Goal: Task Accomplishment & Management: Complete application form

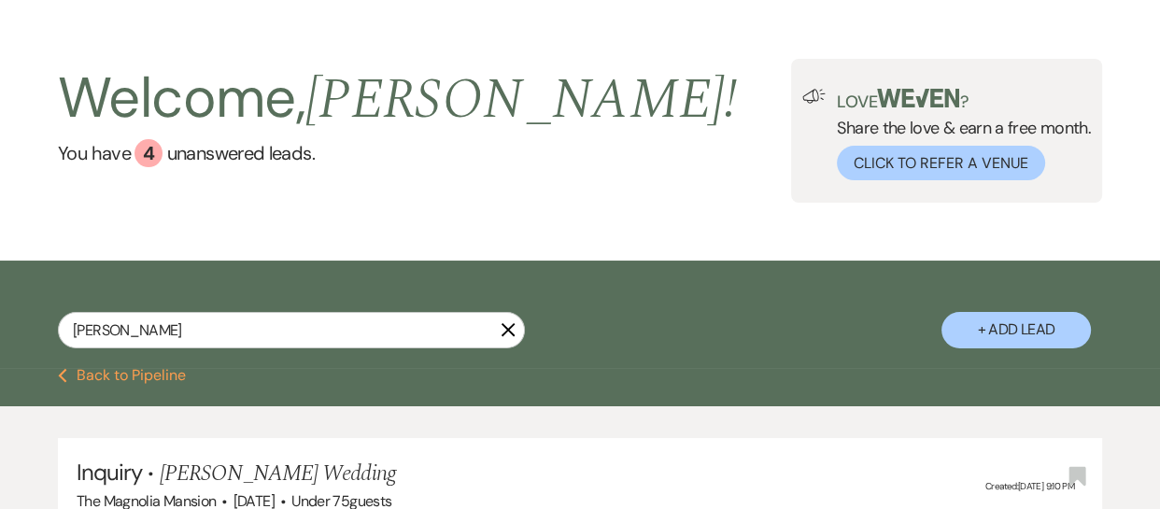
scroll to position [41, 0]
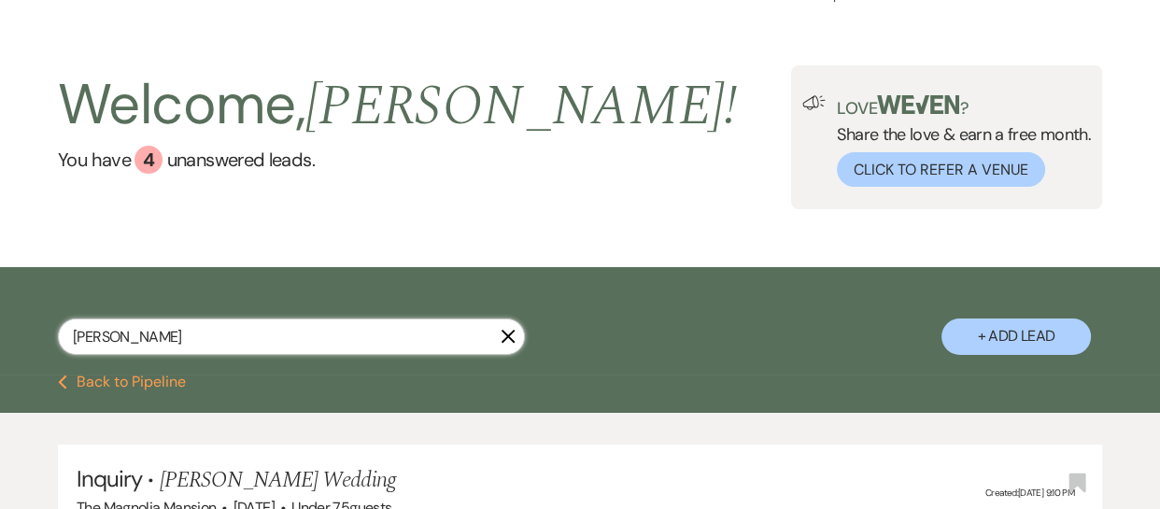
click at [131, 334] on input "[PERSON_NAME]" at bounding box center [291, 336] width 467 height 36
type input "j"
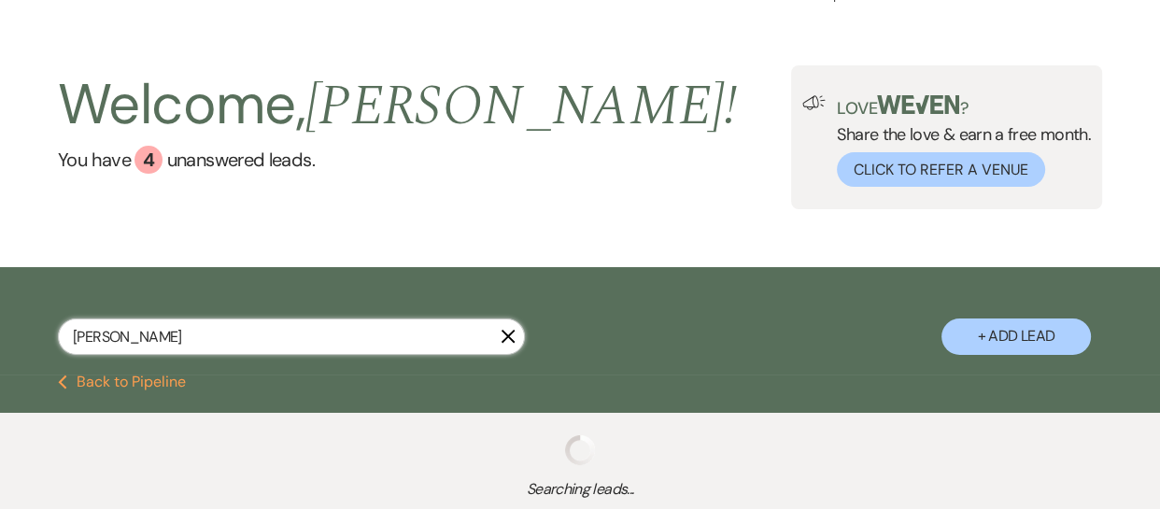
type input "[PERSON_NAME]"
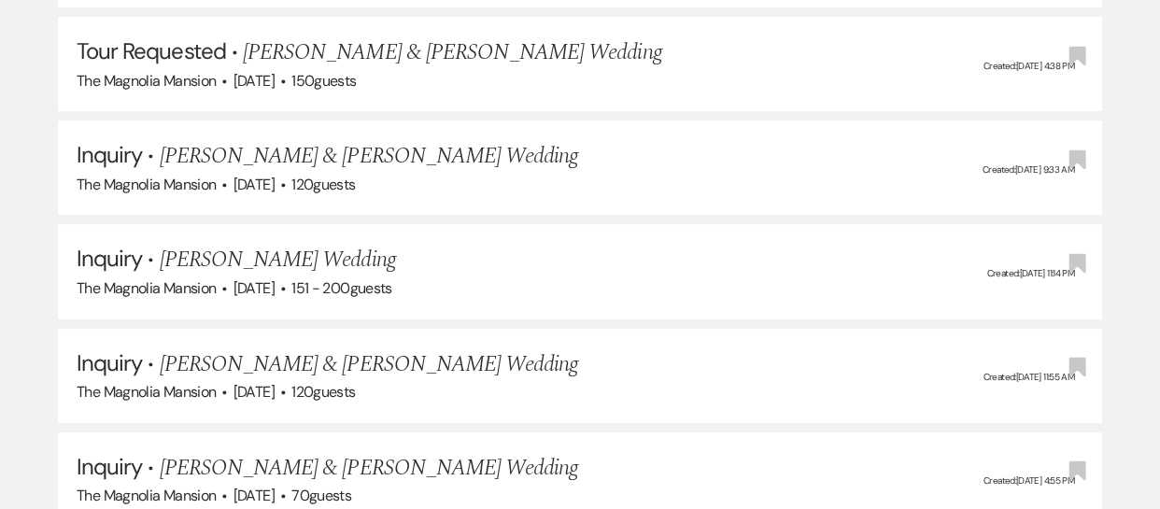
scroll to position [575, 0]
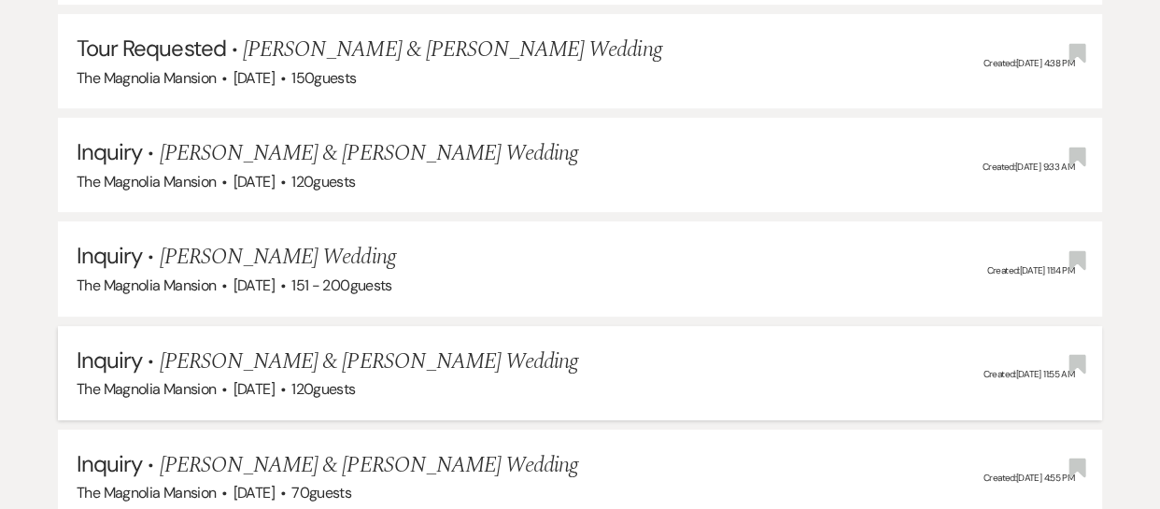
click at [260, 356] on span "[PERSON_NAME] & [PERSON_NAME] Wedding" at bounding box center [369, 362] width 418 height 34
click at [134, 382] on span "The Magnolia Mansion" at bounding box center [146, 389] width 139 height 20
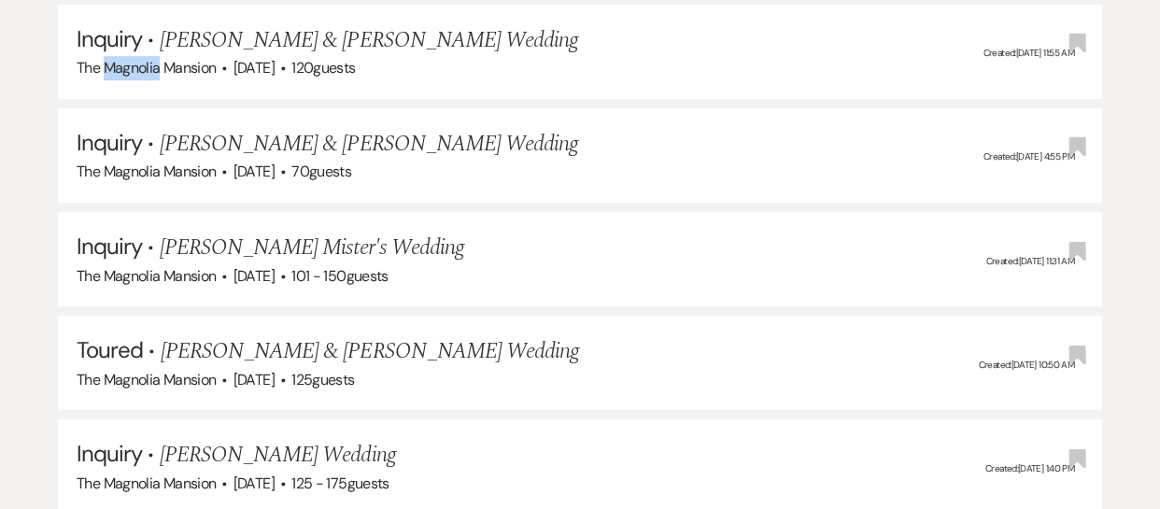
scroll to position [961, 0]
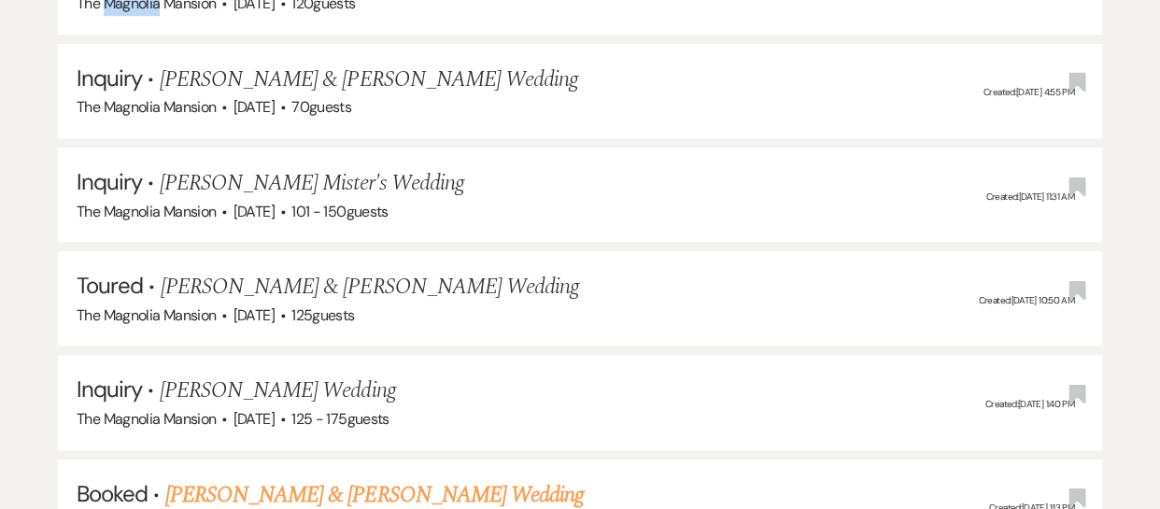
drag, startPoint x: 1158, startPoint y: 206, endPoint x: 1157, endPoint y: 355, distance: 148.5
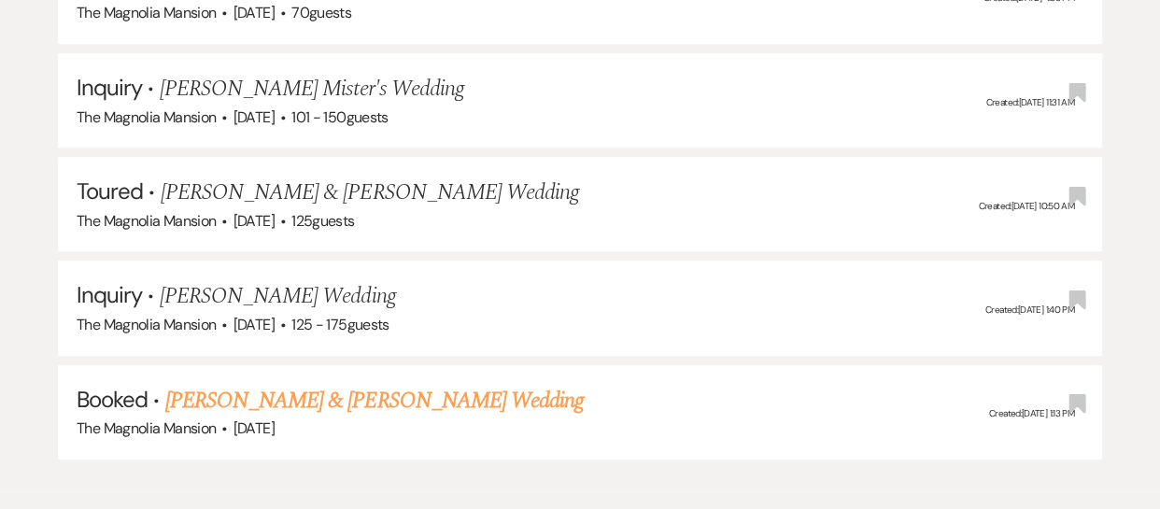
scroll to position [1062, 0]
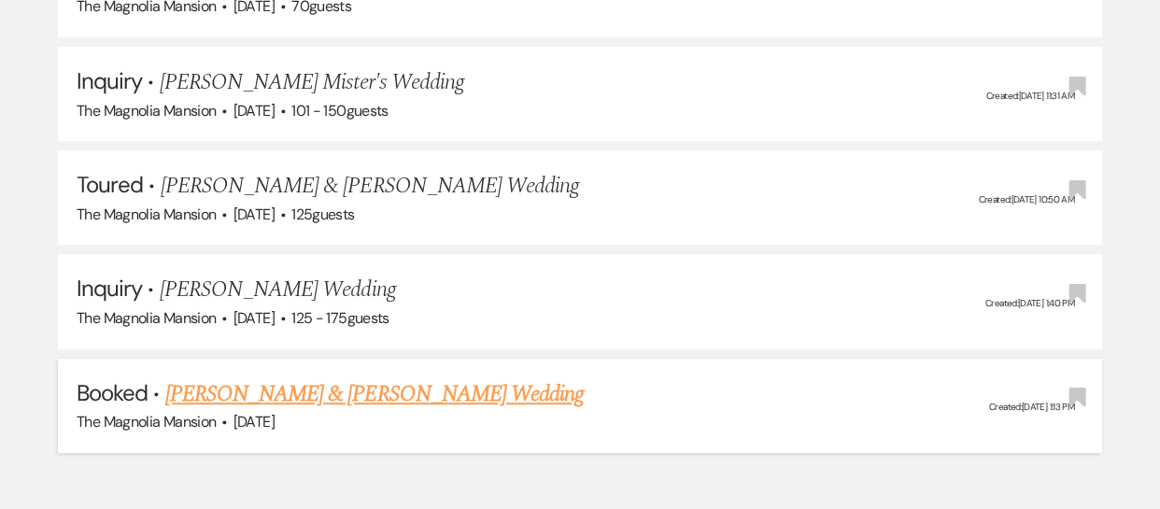
click at [390, 389] on link "[PERSON_NAME] & [PERSON_NAME] Wedding" at bounding box center [374, 394] width 418 height 34
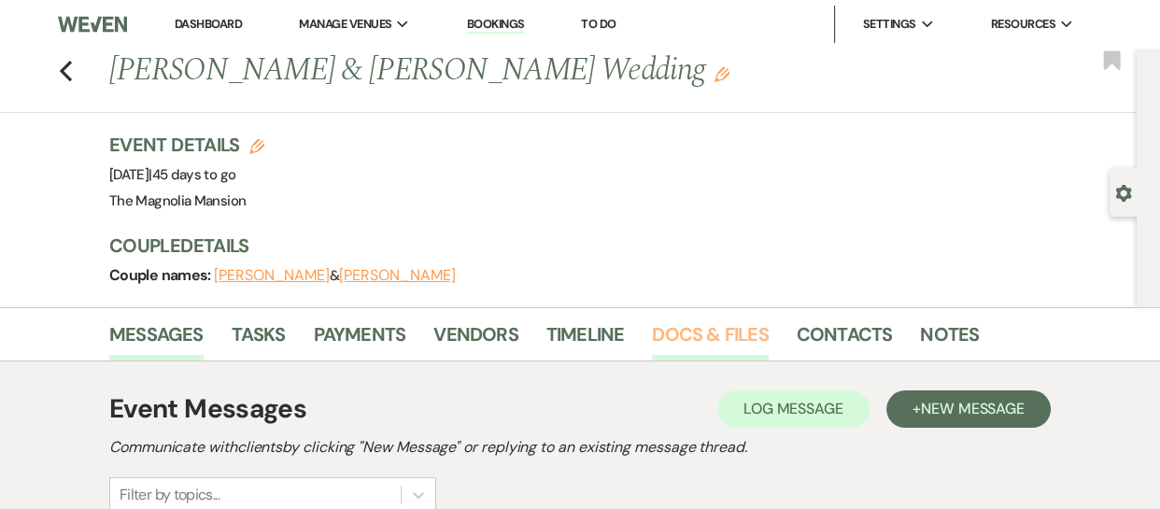
click at [704, 339] on link "Docs & Files" at bounding box center [710, 339] width 116 height 41
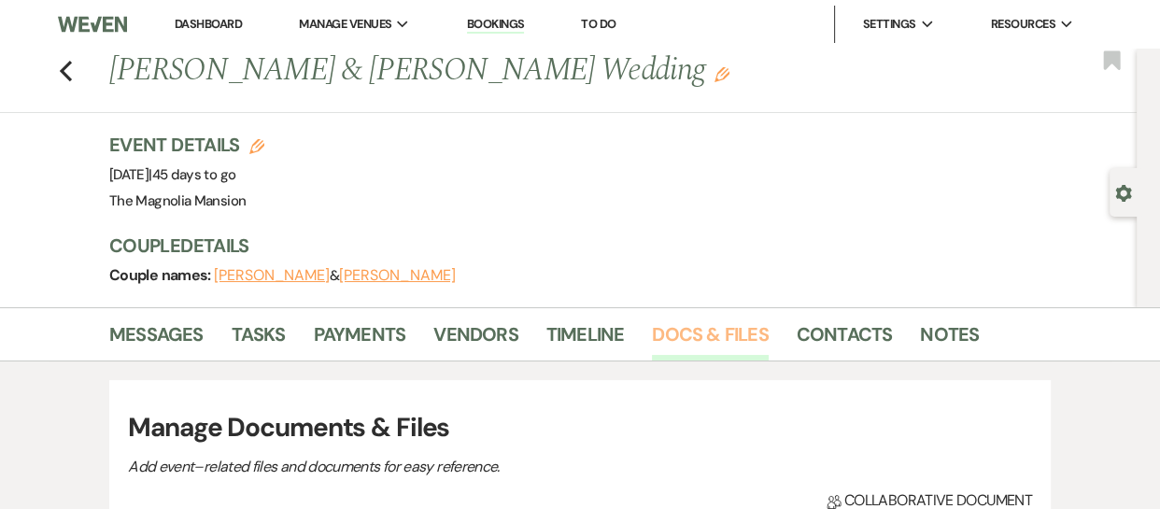
click at [704, 339] on link "Docs & Files" at bounding box center [710, 339] width 116 height 41
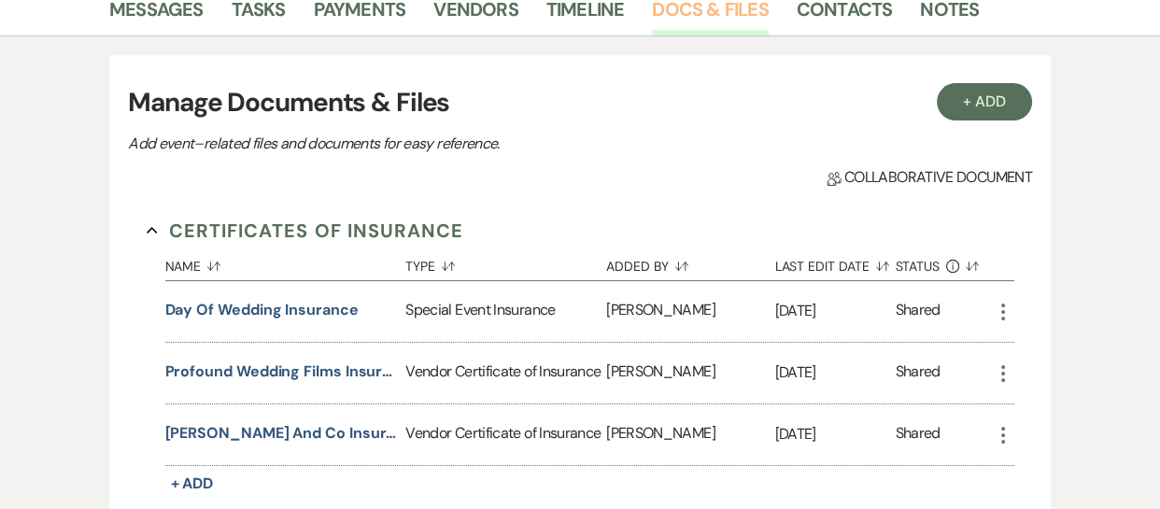
scroll to position [302, 0]
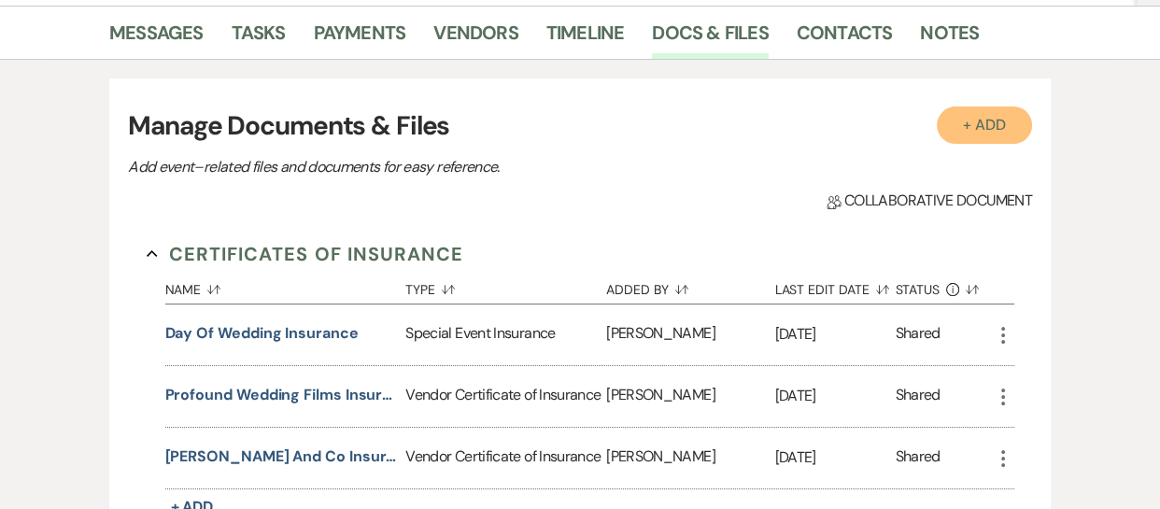
click at [976, 124] on button "+ Add" at bounding box center [984, 124] width 95 height 37
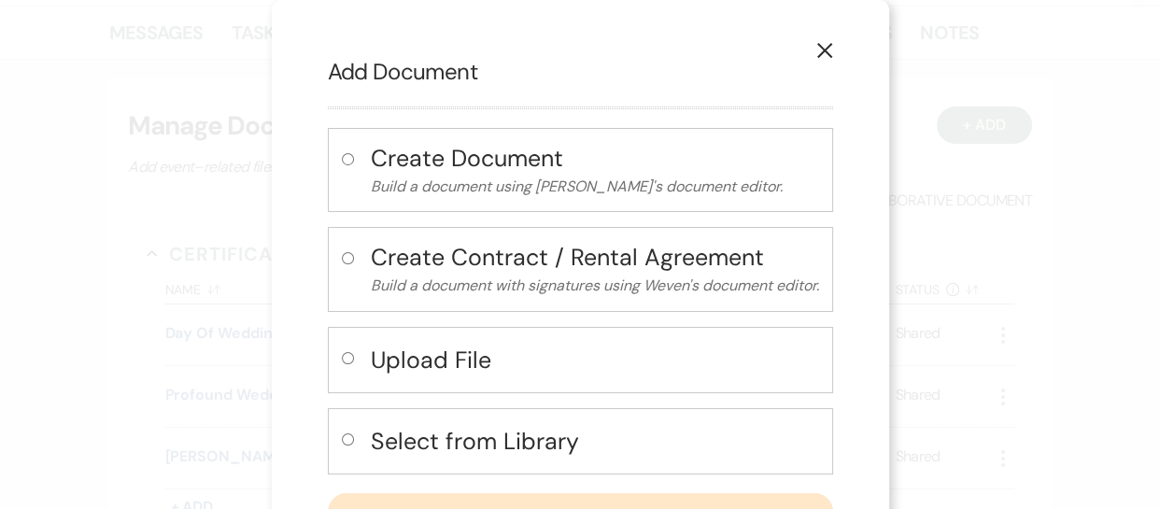
click at [413, 438] on h4 "Select from Library" at bounding box center [595, 441] width 448 height 33
radio input "true"
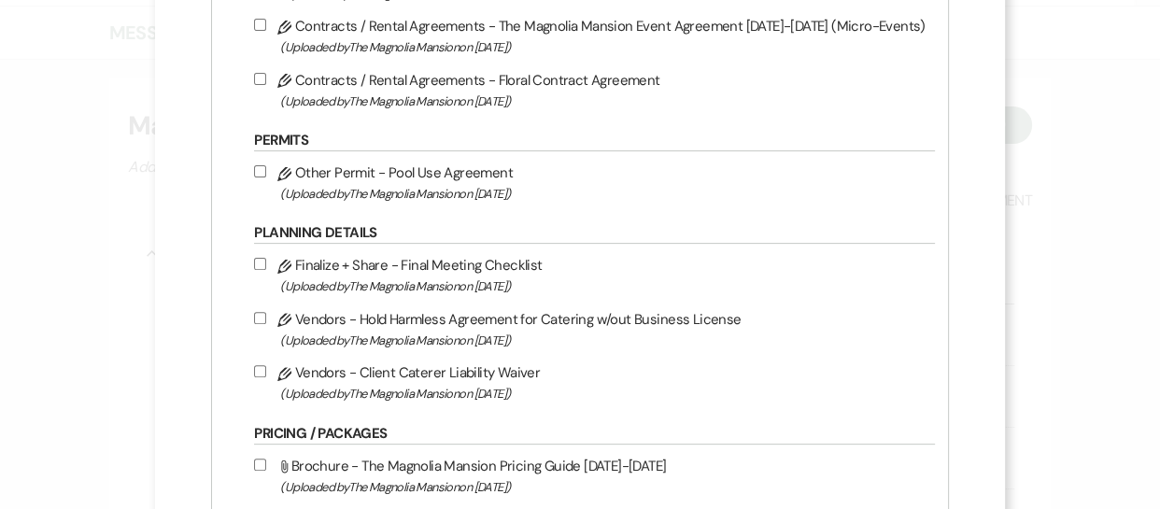
scroll to position [533, 0]
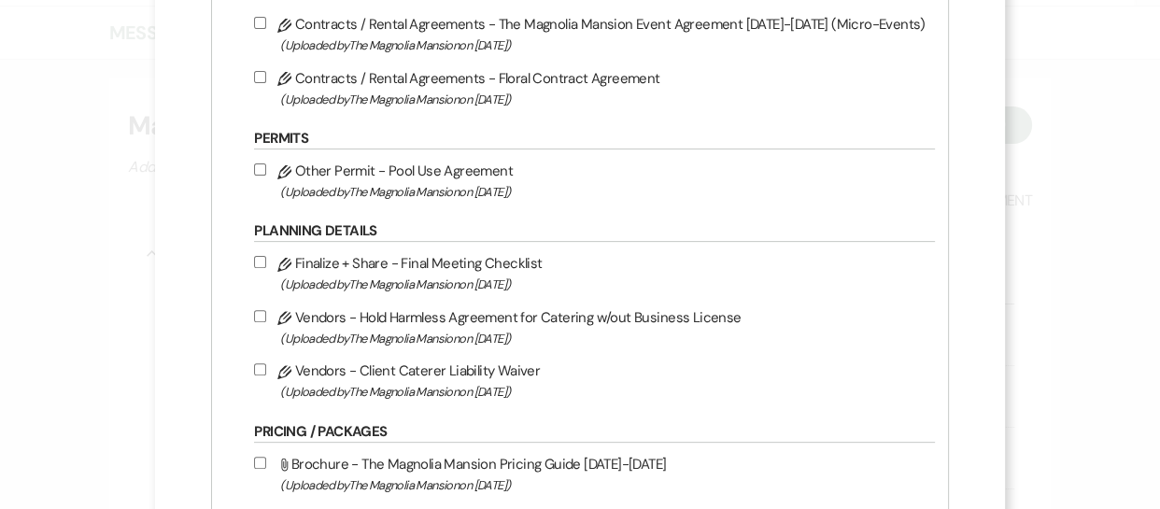
click at [266, 263] on input "Pencil Finalize + Share - Final Meeting Checklist (Uploaded by The Magnolia Man…" at bounding box center [260, 262] width 12 height 12
checkbox input "true"
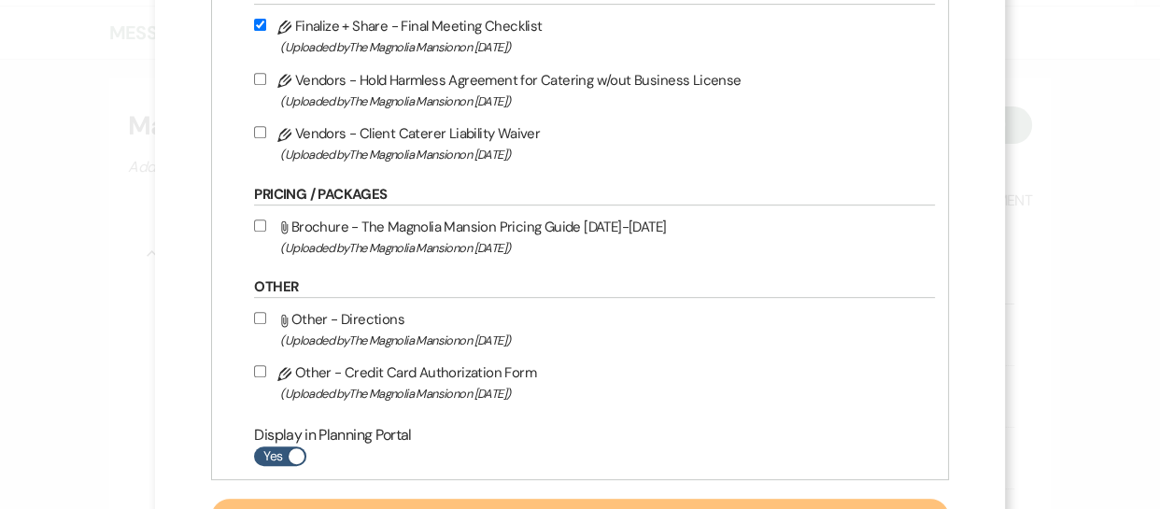
scroll to position [812, 0]
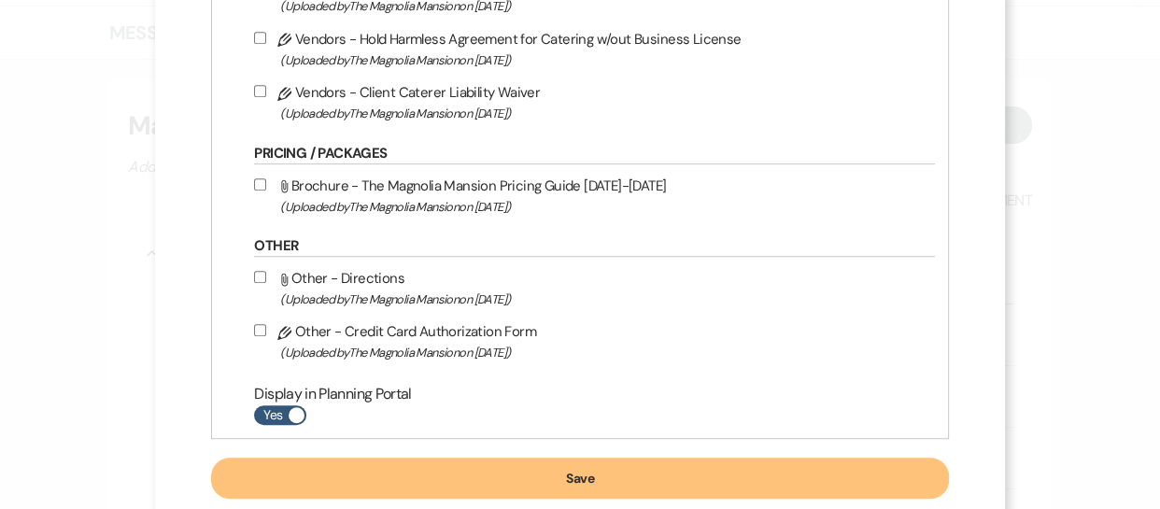
click at [304, 413] on span at bounding box center [297, 415] width 16 height 16
click at [306, 413] on input "Yes" at bounding box center [280, 415] width 52 height 20
checkbox input "false"
click at [432, 471] on button "Save" at bounding box center [579, 478] width 737 height 41
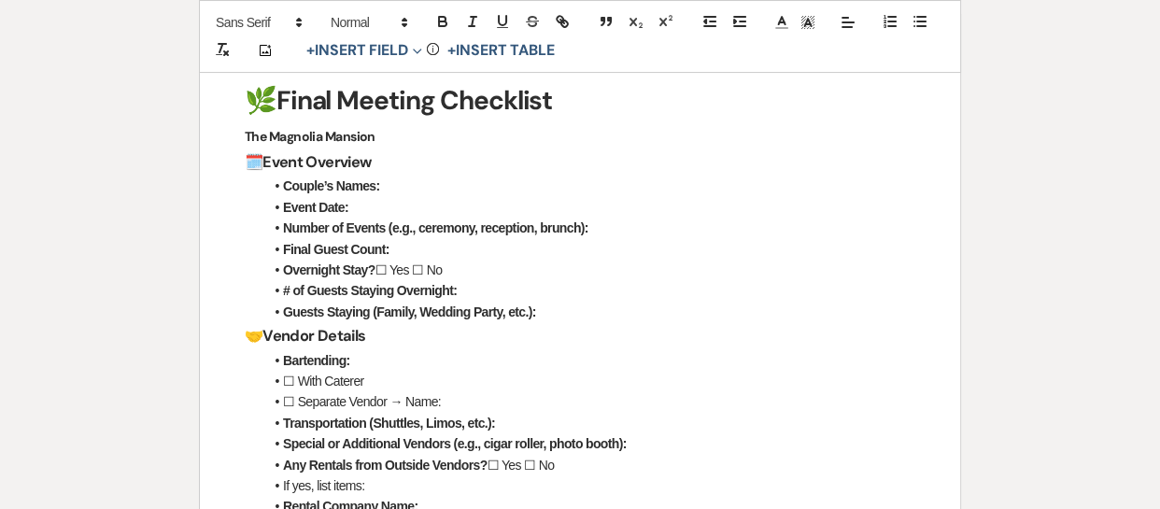
scroll to position [320, 0]
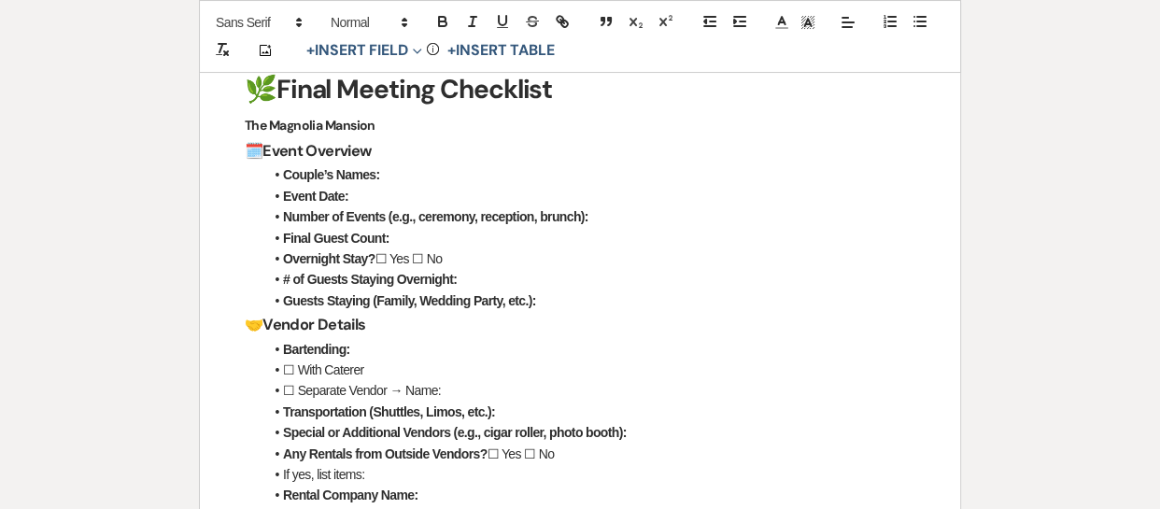
click at [383, 178] on li "Couple’s Names:" at bounding box center [589, 174] width 652 height 21
click at [386, 192] on li "Event Date:" at bounding box center [589, 196] width 652 height 21
drag, startPoint x: 391, startPoint y: 257, endPoint x: 415, endPoint y: 262, distance: 24.0
click at [415, 262] on li "Overnight Stay? ☐ Yes ☐ No" at bounding box center [589, 258] width 652 height 21
click at [439, 19] on icon "button" at bounding box center [442, 21] width 17 height 17
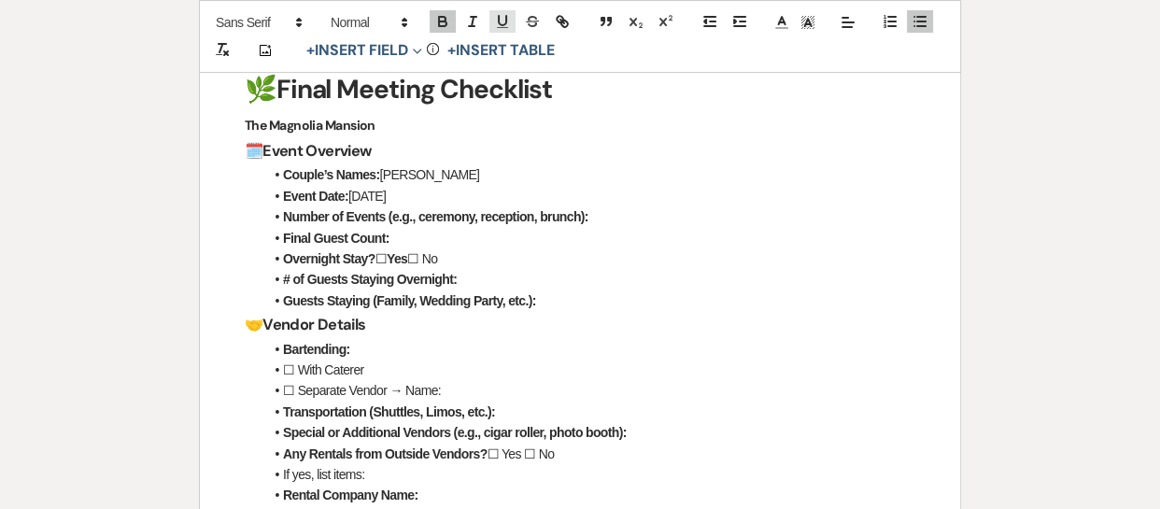
click at [499, 21] on icon "button" at bounding box center [502, 20] width 7 height 9
click at [451, 263] on li "Overnight Stay? ☐ Yes ☐ No" at bounding box center [589, 258] width 652 height 21
click at [637, 219] on li "Number of Events (e.g., ceremony, reception, brunch):" at bounding box center [589, 216] width 652 height 21
click at [626, 233] on li "Final Guest Count:" at bounding box center [589, 238] width 652 height 21
click at [608, 217] on li "Number of Events (e.g., ceremony, reception, brunch):" at bounding box center [589, 216] width 652 height 21
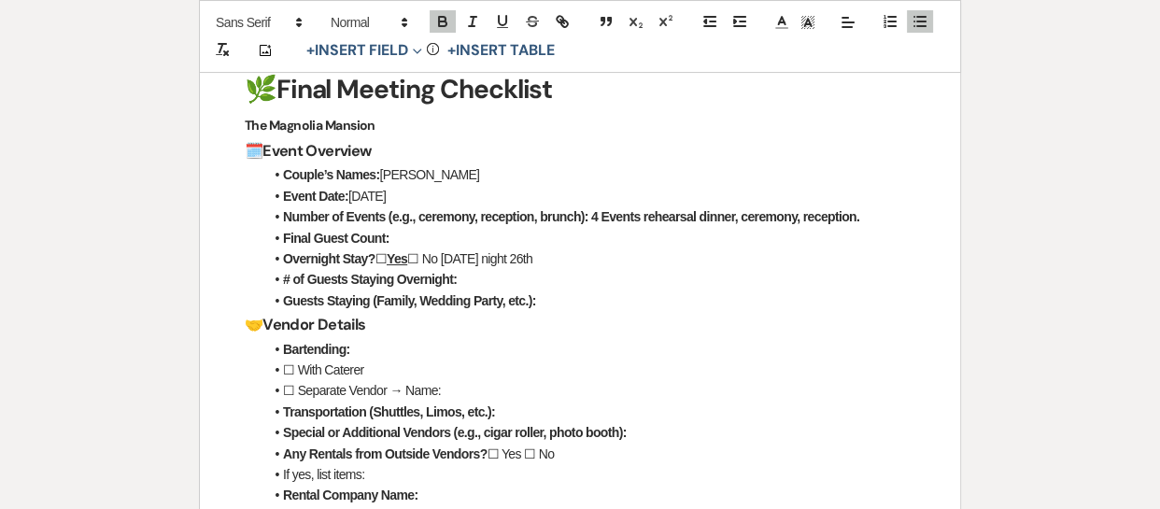
click at [407, 245] on li "Final Guest Count:" at bounding box center [589, 238] width 652 height 21
click at [466, 275] on li "# of Guests Staying Overnight:" at bounding box center [589, 279] width 652 height 21
click at [572, 306] on li "Guests Staying (Family, Wedding Party, etc.):" at bounding box center [589, 300] width 652 height 21
click at [376, 346] on li "Bartending:" at bounding box center [589, 349] width 652 height 21
click at [374, 317] on h3 "🤝 Vendor Details" at bounding box center [580, 324] width 670 height 27
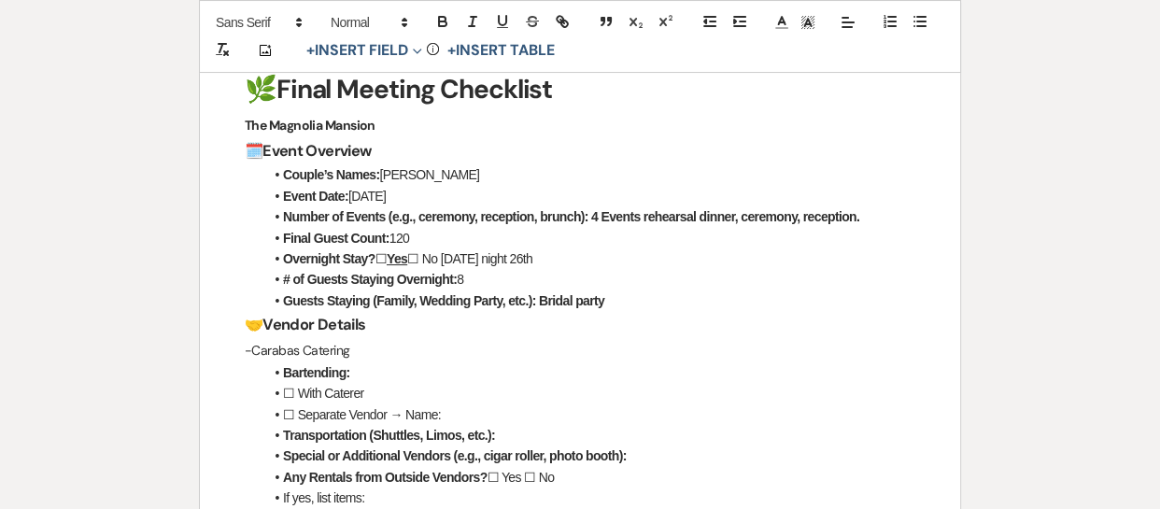
click at [362, 373] on li "Bartending:" at bounding box center [589, 372] width 652 height 21
click at [466, 416] on li "☐ Separate Vendor → Name:" at bounding box center [589, 414] width 652 height 21
click at [532, 431] on li "Transportation (Shuttles, Limos, etc.):" at bounding box center [589, 435] width 652 height 21
click at [505, 445] on li "Special or Additional Vendors (e.g., cigar roller, photo booth):" at bounding box center [589, 455] width 652 height 21
click at [501, 436] on li "Transportation (Shuttles, Limos, etc.):" at bounding box center [589, 435] width 652 height 21
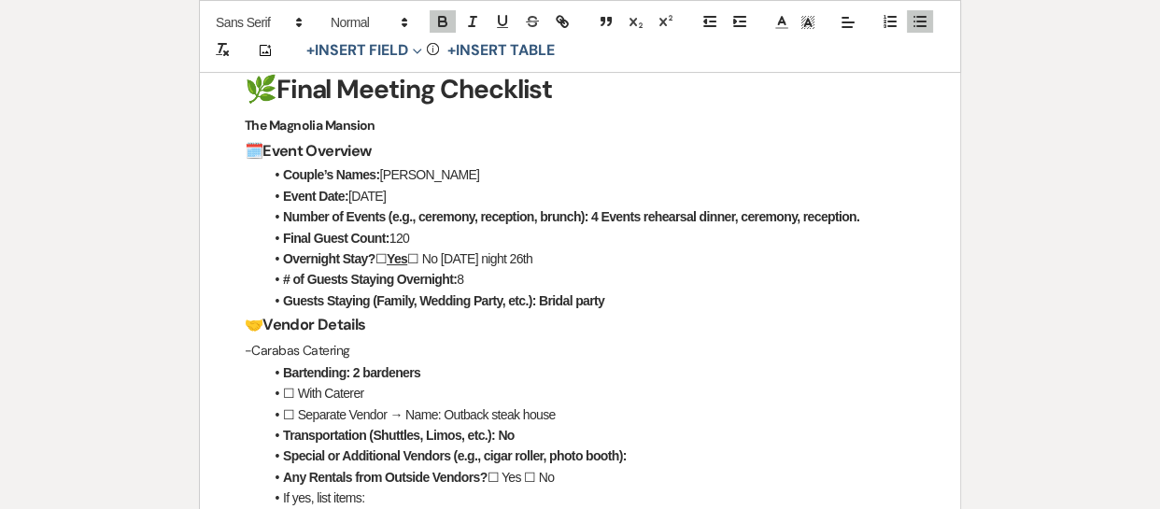
click at [631, 454] on li "Special or Additional Vendors (e.g., cigar roller, photo booth):" at bounding box center [589, 455] width 652 height 21
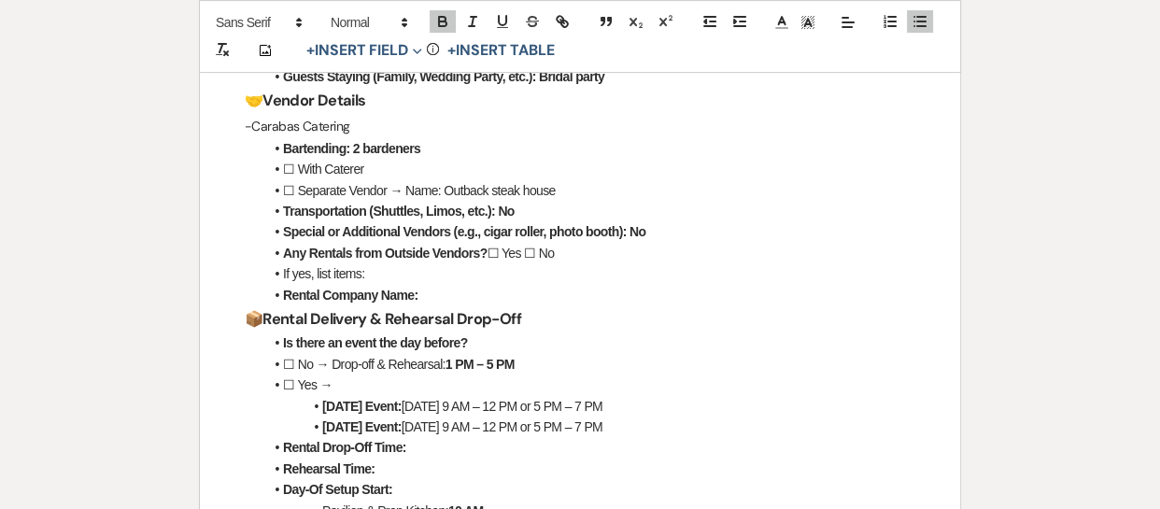
scroll to position [551, 0]
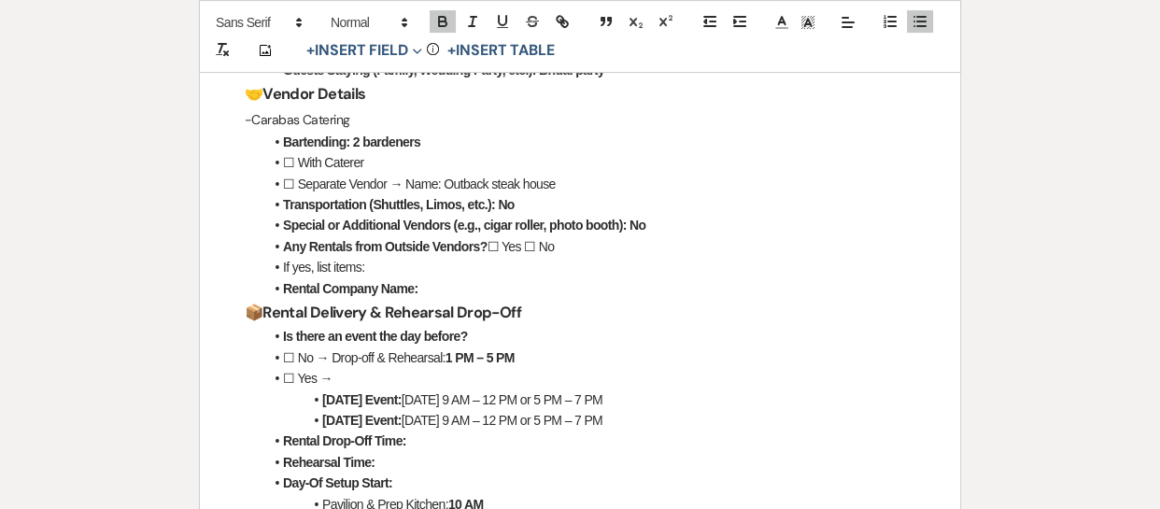
drag, startPoint x: 537, startPoint y: 247, endPoint x: 553, endPoint y: 252, distance: 16.5
click at [553, 252] on li "Any Rentals from Outside Vendors? ☐ Yes ☐ No" at bounding box center [589, 246] width 652 height 21
click at [439, 20] on icon "button" at bounding box center [442, 19] width 7 height 5
click at [494, 15] on icon "button" at bounding box center [502, 21] width 17 height 17
click at [463, 293] on li "Rental Company Name:" at bounding box center [589, 288] width 652 height 21
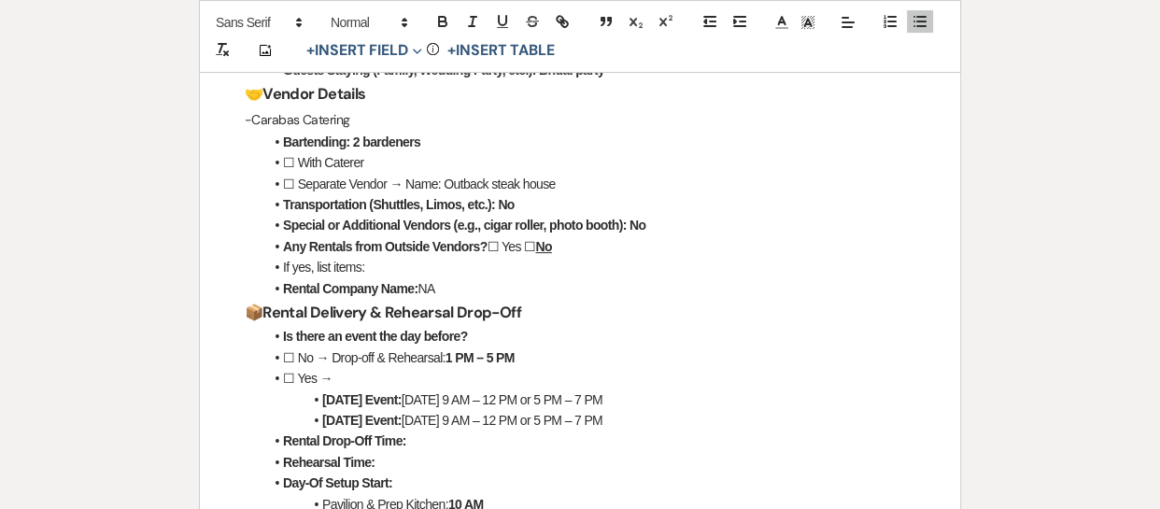
click at [484, 333] on li "Is there an event the day before?" at bounding box center [589, 336] width 652 height 21
click at [503, 337] on li "Is there an event the day before?" at bounding box center [589, 336] width 652 height 21
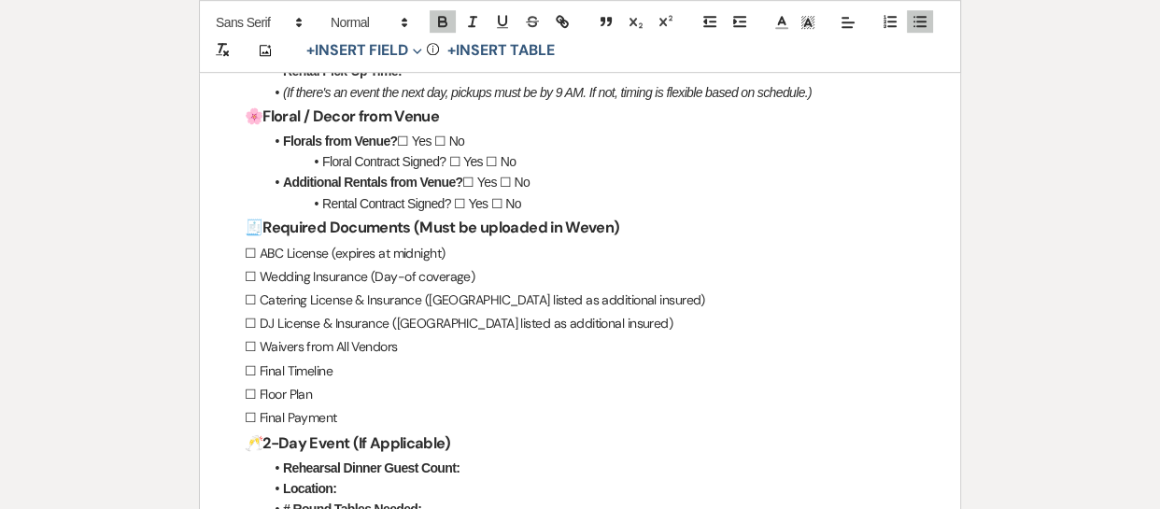
scroll to position [1037, 0]
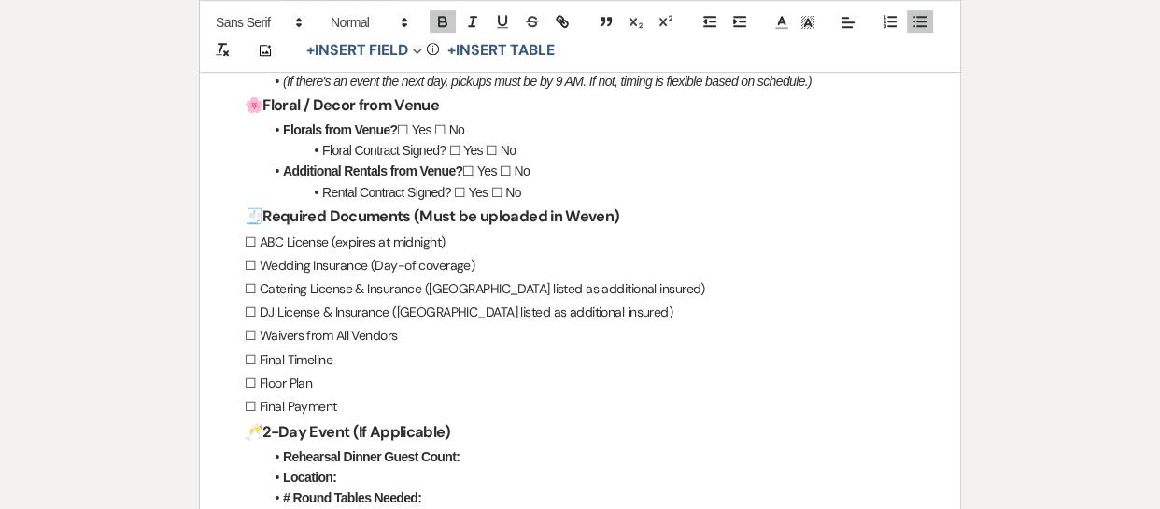
click at [515, 149] on li "Floral Contract Signed? ☐ Yes ☐ No" at bounding box center [589, 150] width 652 height 21
click at [532, 176] on li "Additional Rentals from Venue? ☐ Yes ☐ No" at bounding box center [589, 171] width 652 height 21
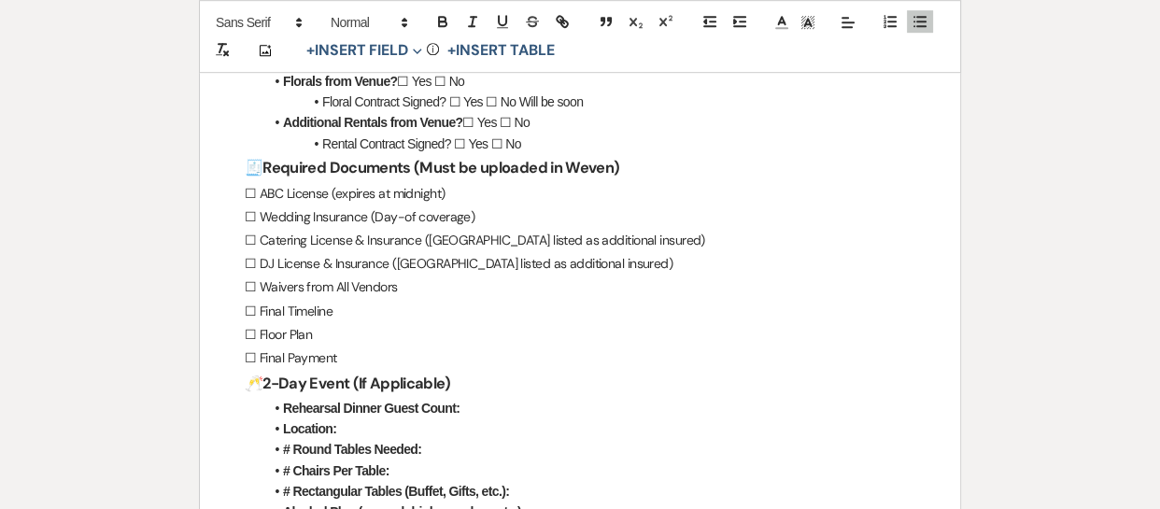
scroll to position [1092, 0]
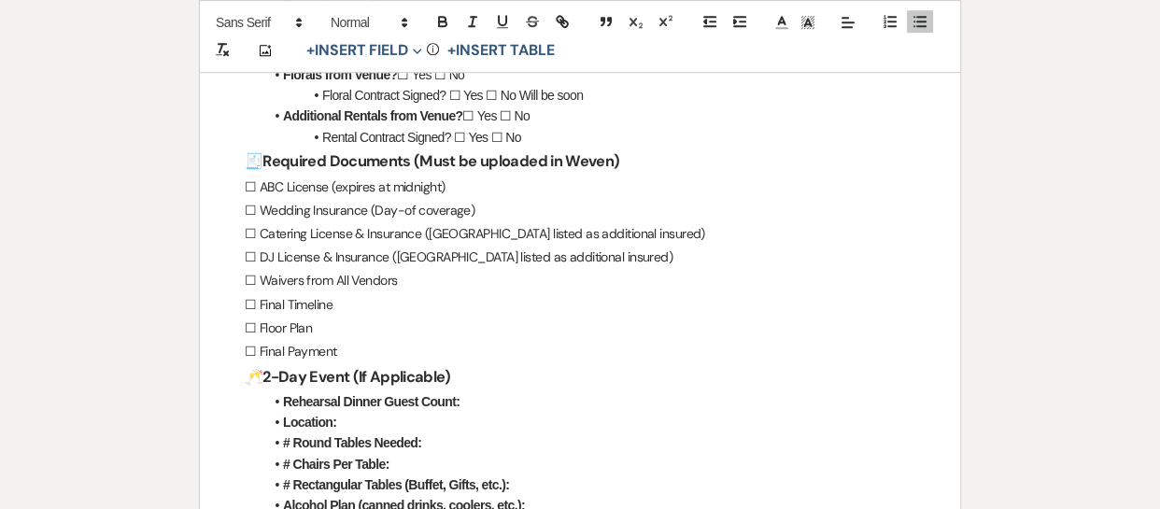
click at [696, 233] on p "☐ Catering License & Insurance ([GEOGRAPHIC_DATA] listed as additional insured)" at bounding box center [580, 233] width 670 height 23
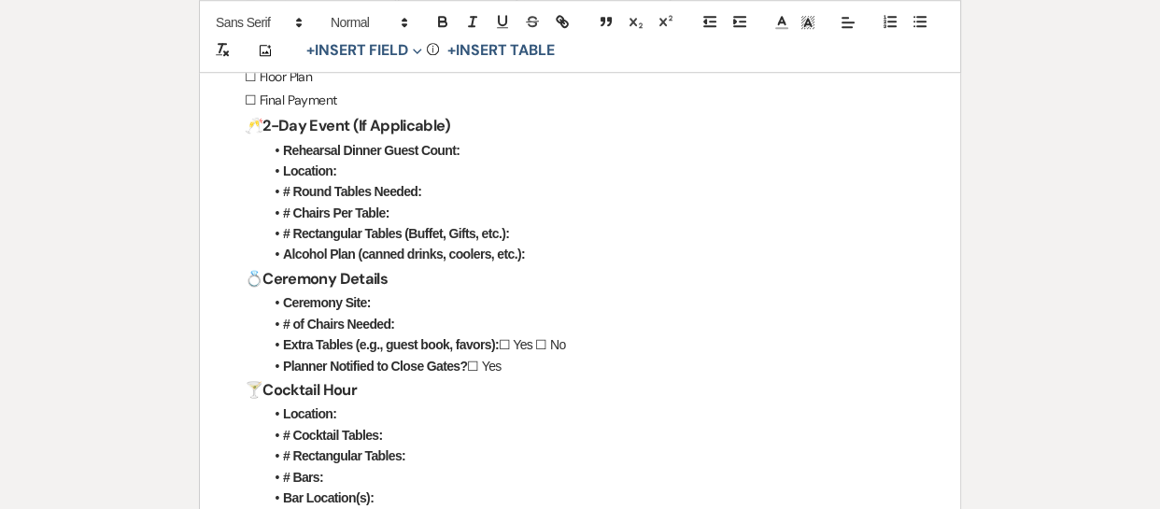
scroll to position [1348, 0]
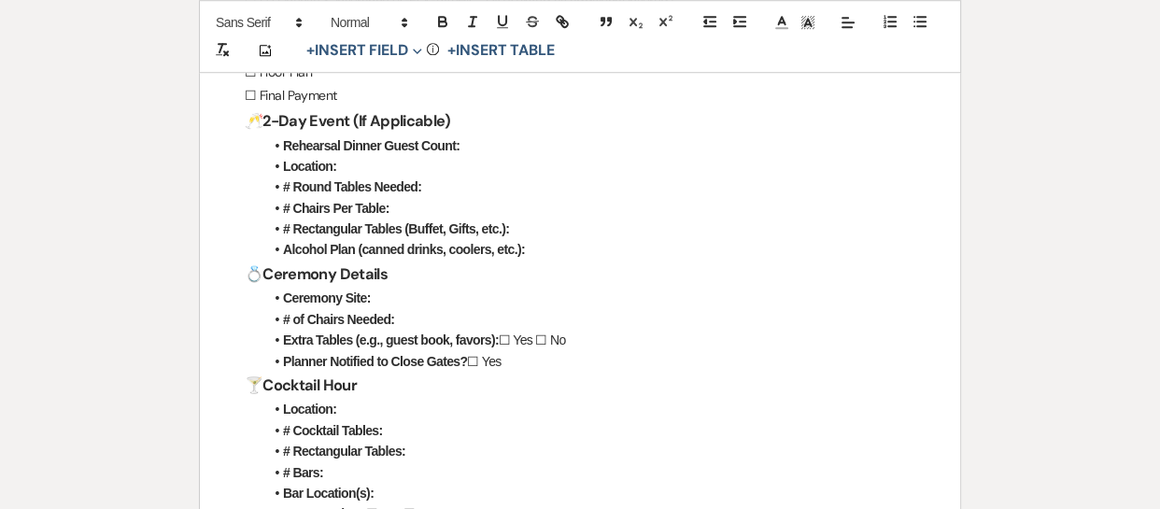
click at [482, 156] on li "Location:" at bounding box center [589, 166] width 652 height 21
click at [467, 150] on li "Rehearsal Dinner Guest Count:" at bounding box center [589, 145] width 652 height 21
click at [359, 163] on li "Location:" at bounding box center [589, 166] width 652 height 21
click at [443, 179] on li "# Round Tables Needed:" at bounding box center [589, 186] width 652 height 21
click at [430, 205] on li "# Chairs Per Table:" at bounding box center [589, 208] width 652 height 21
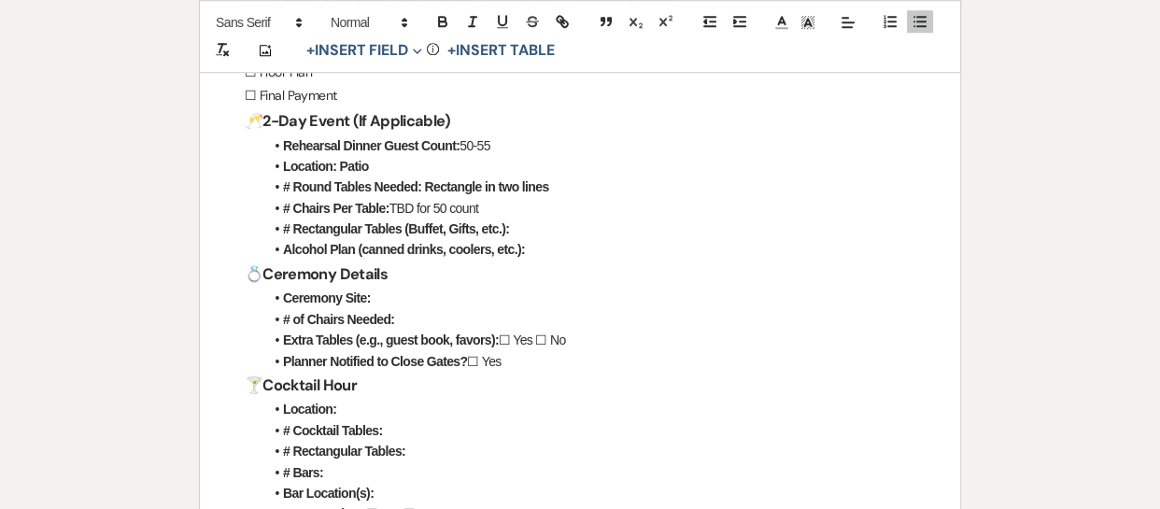
click at [552, 239] on li "Alcohol Plan (canned drinks, coolers, etc.):" at bounding box center [589, 249] width 652 height 21
click at [503, 224] on strong "# Rectangular Tables (Buffet, Gifts, etc.):" at bounding box center [396, 228] width 226 height 15
click at [515, 226] on li "# Rectangular Tables (Buffet, Gifts, etc.):" at bounding box center [589, 229] width 652 height 21
click at [551, 261] on h3 "💍 Ceremony Details" at bounding box center [580, 274] width 670 height 27
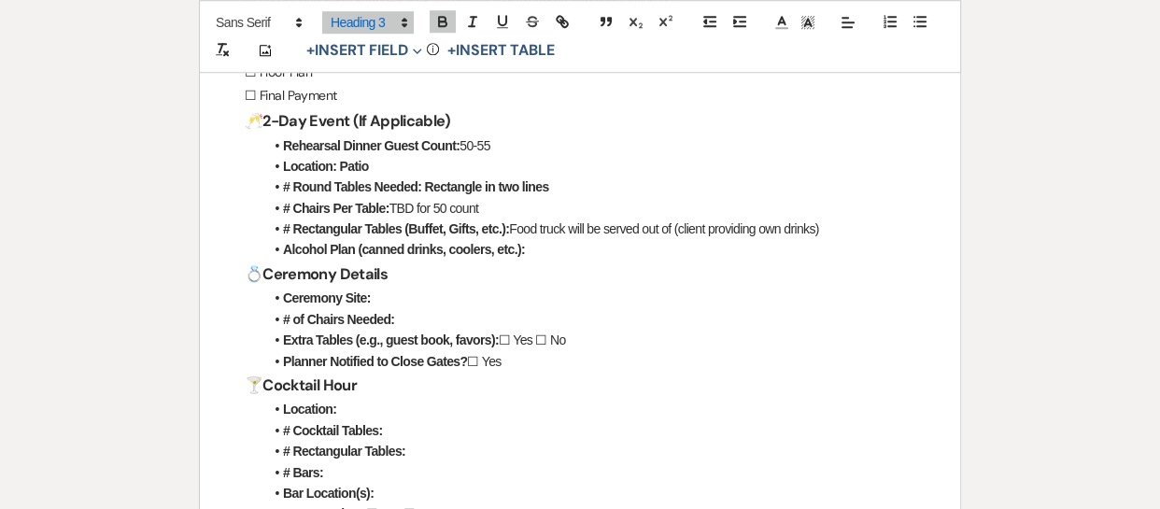
click at [538, 257] on li "Alcohol Plan (canned drinks, coolers, etc.):" at bounding box center [589, 249] width 652 height 21
click at [383, 305] on li "Ceremony Site:" at bounding box center [589, 298] width 652 height 21
click at [429, 316] on li "# of Chairs Needed:" at bounding box center [589, 319] width 652 height 21
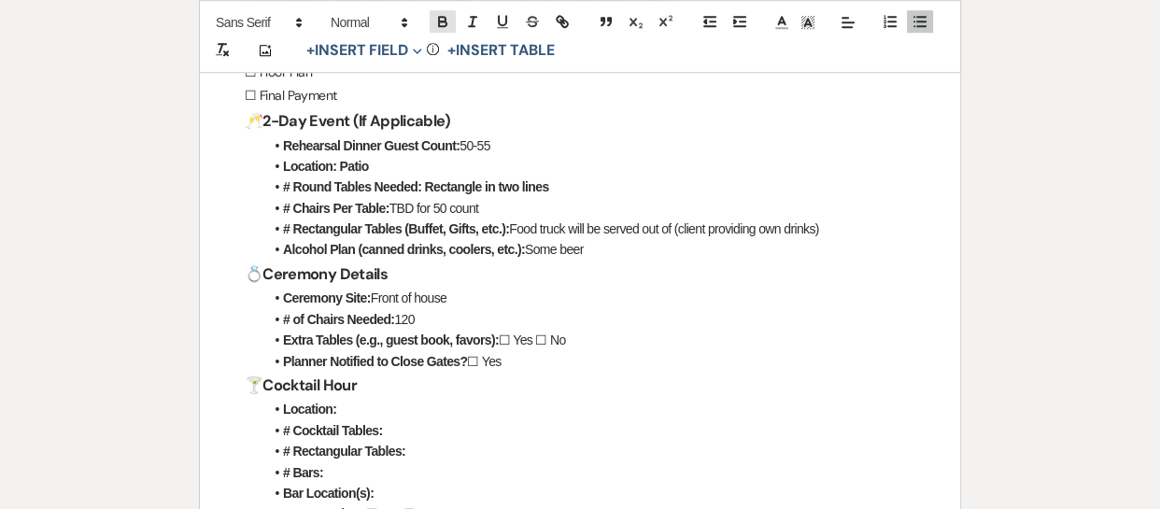
click at [448, 17] on icon "button" at bounding box center [442, 21] width 17 height 17
click at [502, 23] on icon "button" at bounding box center [502, 21] width 17 height 17
click at [451, 19] on button "button" at bounding box center [443, 21] width 26 height 22
click at [502, 22] on icon "button" at bounding box center [502, 21] width 17 height 17
click at [443, 17] on icon "button" at bounding box center [442, 19] width 7 height 5
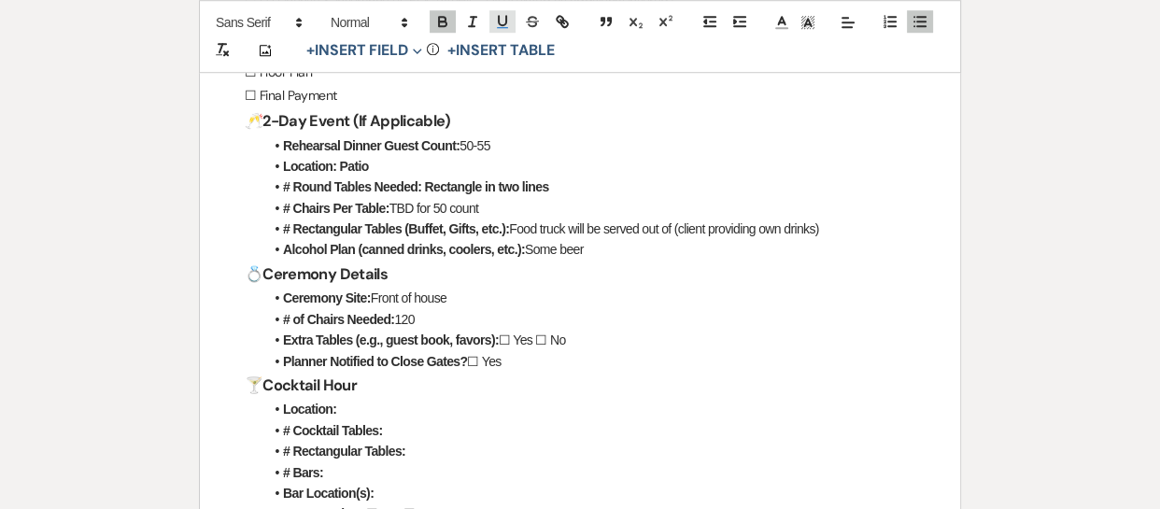
click at [500, 20] on icon "button" at bounding box center [502, 21] width 17 height 17
click at [688, 375] on h3 "🍸 Cocktail Hour" at bounding box center [580, 385] width 670 height 27
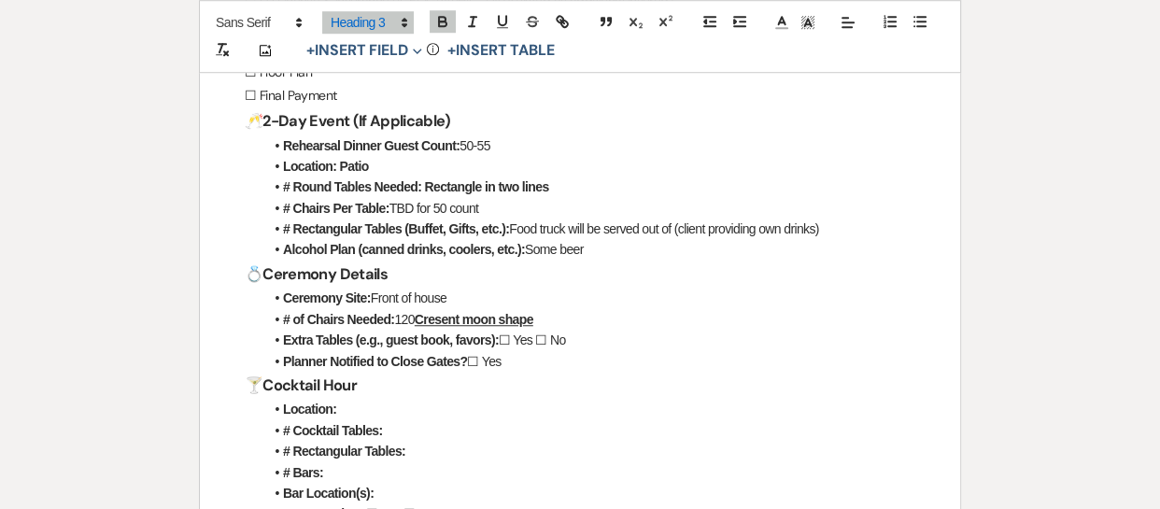
click at [562, 324] on li "# of Chairs Needed: 120 Cresent moon shape" at bounding box center [589, 319] width 652 height 21
click at [599, 342] on li "Extra Tables (e.g., guest book, favors): ☐ Yes ☐ No" at bounding box center [589, 340] width 652 height 21
drag, startPoint x: 514, startPoint y: 341, endPoint x: 540, endPoint y: 345, distance: 26.4
click at [540, 345] on li "Extra Tables (e.g., guest book, favors): ☐ Yes ☐ No" at bounding box center [589, 340] width 652 height 21
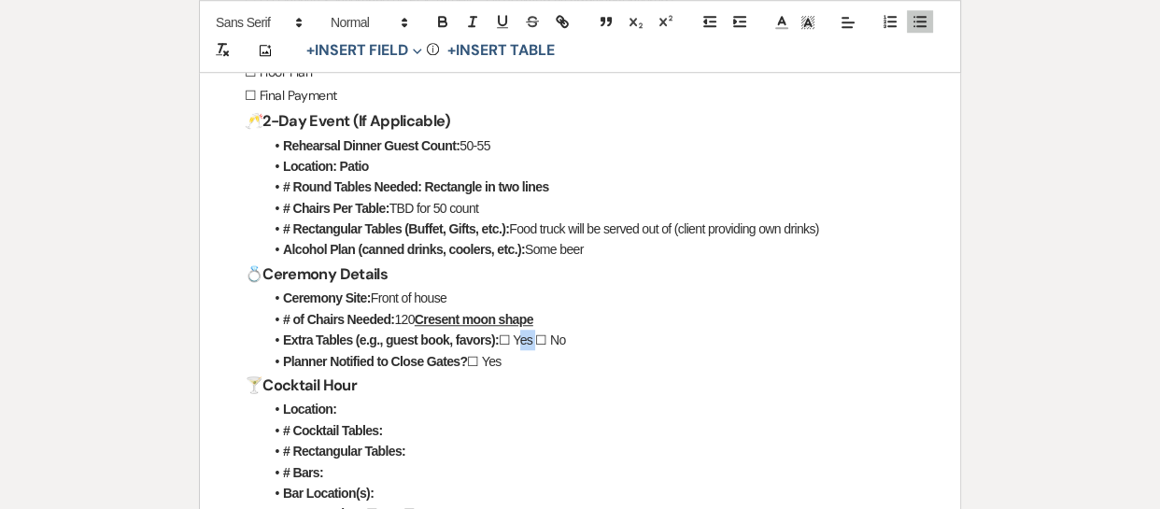
drag, startPoint x: 512, startPoint y: 340, endPoint x: 532, endPoint y: 340, distance: 20.5
click at [532, 340] on li "Extra Tables (e.g., guest book, favors): ☐ Yes ☐ No" at bounding box center [589, 340] width 652 height 21
click at [446, 23] on icon "button" at bounding box center [442, 23] width 7 height 5
click at [512, 27] on button "button" at bounding box center [502, 21] width 26 height 22
click at [595, 345] on li "Extra Tables (e.g., guest book, favors): ☐ Yes ☐ No" at bounding box center [589, 340] width 652 height 21
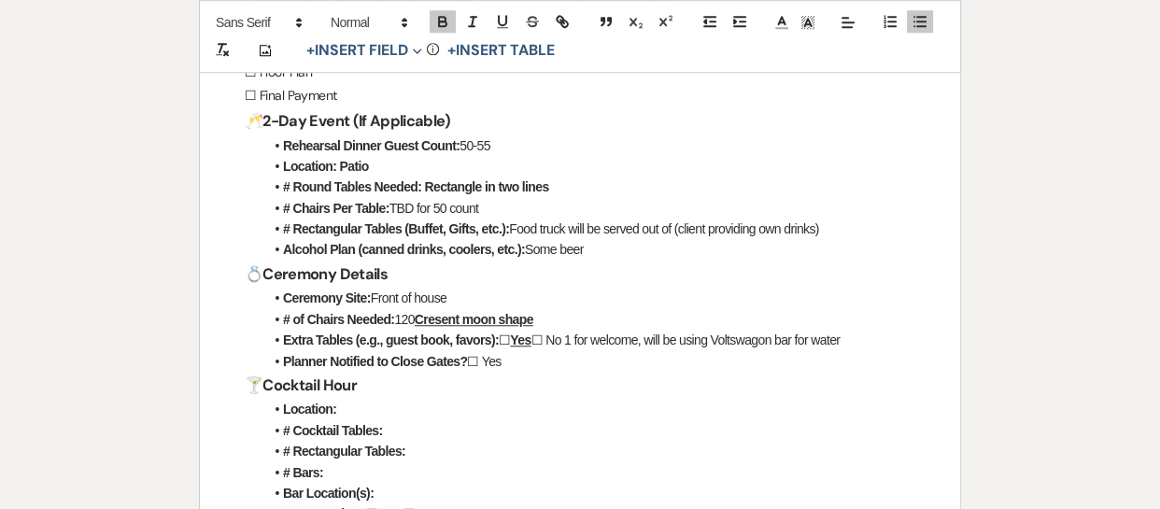
click at [523, 357] on li "Planner Notified to Close Gates? ☐ Yes" at bounding box center [589, 361] width 652 height 21
drag, startPoint x: 500, startPoint y: 364, endPoint x: 488, endPoint y: 363, distance: 11.2
click at [488, 363] on li "Planner Notified to Close Gates? ☐ Yes" at bounding box center [589, 361] width 652 height 21
drag, startPoint x: 507, startPoint y: 366, endPoint x: 496, endPoint y: 368, distance: 11.4
click at [496, 368] on li "Planner Notified to Close Gates? ☐ Yes" at bounding box center [589, 361] width 652 height 21
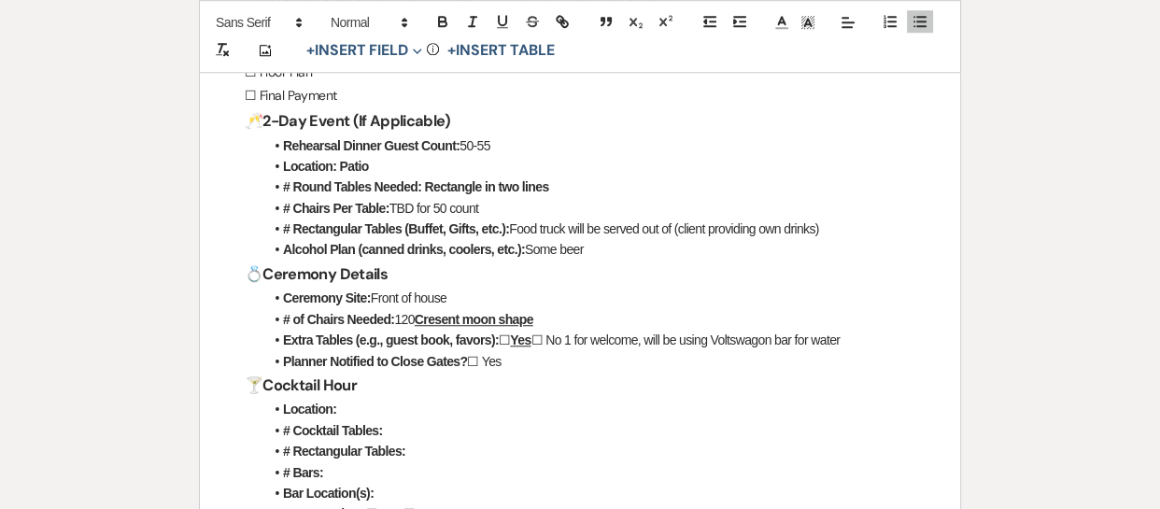
drag, startPoint x: 498, startPoint y: 362, endPoint x: 481, endPoint y: 364, distance: 16.9
click at [481, 364] on li "Planner Notified to Close Gates? ☐ Yes" at bounding box center [589, 361] width 652 height 21
click at [431, 21] on button "button" at bounding box center [443, 21] width 26 height 22
click at [501, 21] on icon "button" at bounding box center [502, 21] width 17 height 17
click at [515, 358] on li "Planner Notified to Close Gates? ☐ Yes" at bounding box center [589, 361] width 652 height 21
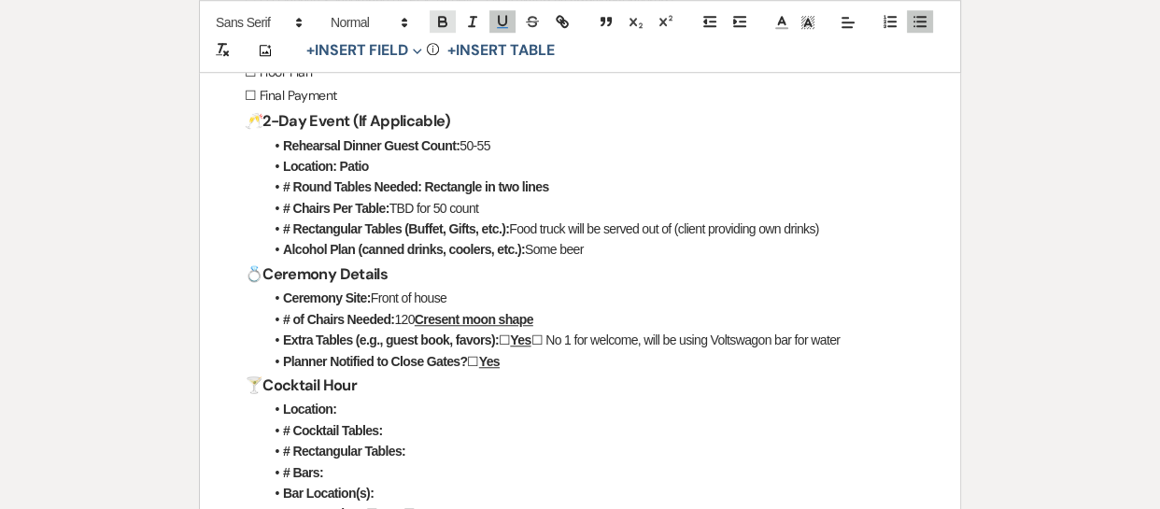
click at [449, 26] on icon "button" at bounding box center [442, 21] width 17 height 17
click at [502, 26] on icon "button" at bounding box center [502, 21] width 17 height 17
click at [509, 21] on icon "button" at bounding box center [502, 21] width 17 height 17
click at [511, 24] on button "button" at bounding box center [502, 21] width 26 height 22
click at [543, 388] on h3 "🍸 Cocktail Hour" at bounding box center [580, 385] width 670 height 27
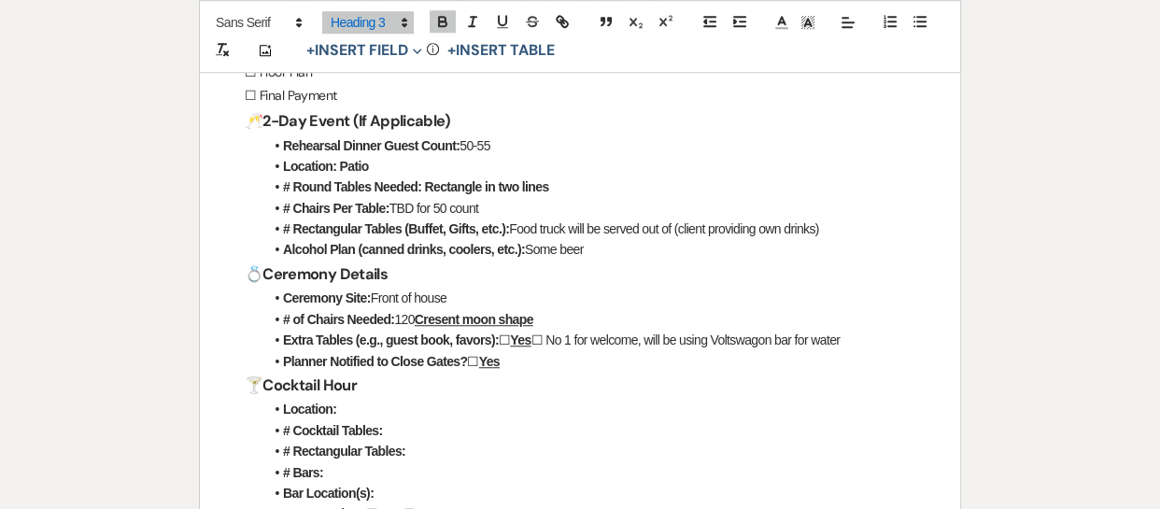
click at [543, 388] on h3 "🍸 Cocktail Hour" at bounding box center [580, 385] width 670 height 27
click at [497, 354] on u "Yes" at bounding box center [489, 361] width 21 height 15
click at [509, 357] on li "Planner Notified to Close Gates? ☐ Yes" at bounding box center [589, 361] width 652 height 21
click at [345, 399] on li "Location:" at bounding box center [589, 409] width 652 height 21
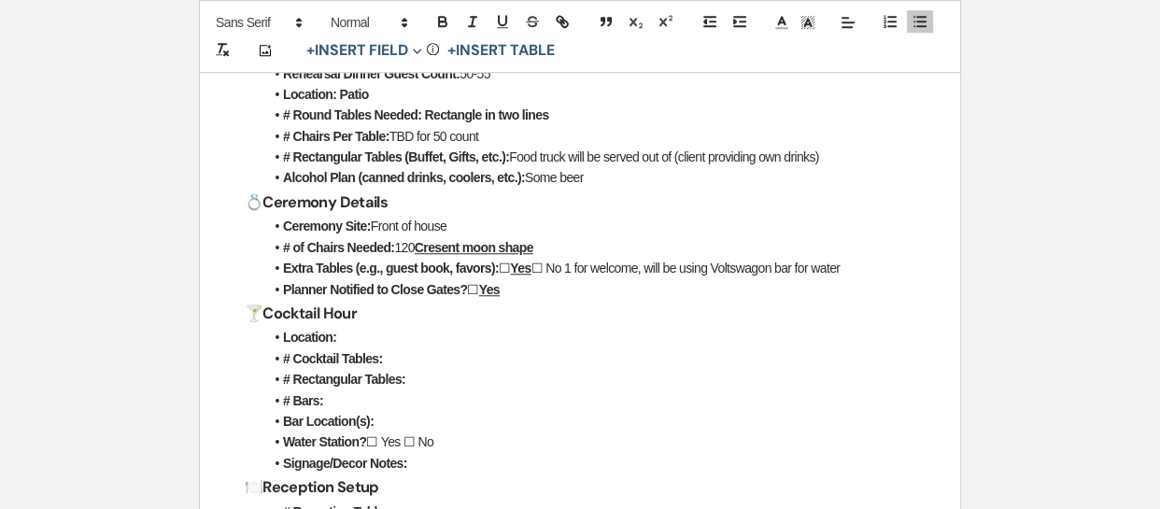
scroll to position [1424, 0]
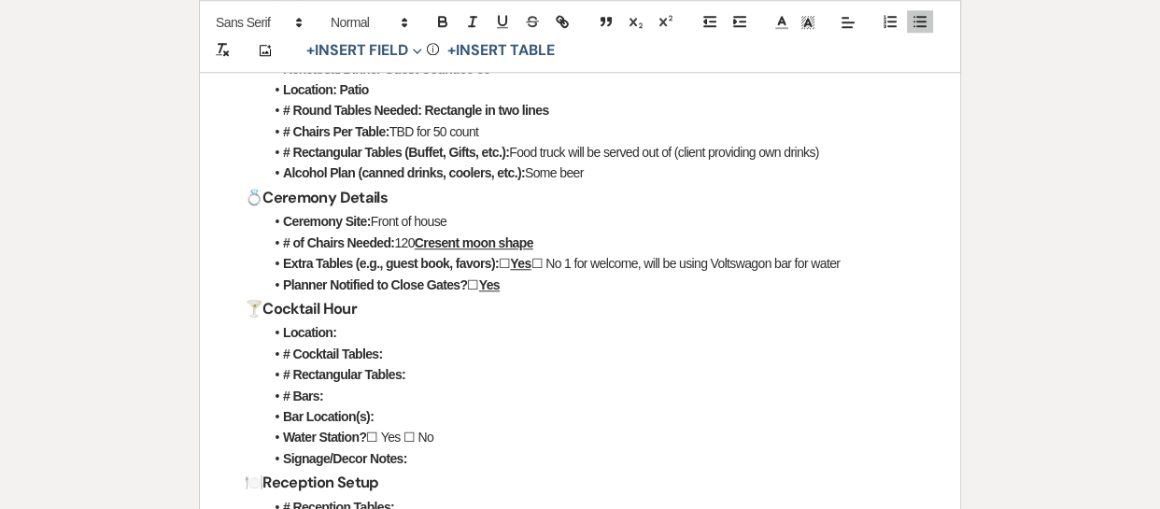
click at [352, 325] on li "Location:" at bounding box center [589, 332] width 652 height 21
click at [428, 360] on li "# Cocktail Tables:" at bounding box center [589, 354] width 652 height 21
click at [416, 371] on li "# Rectangular Tables:" at bounding box center [589, 374] width 652 height 21
click at [331, 395] on li "# Bars:" at bounding box center [589, 396] width 652 height 21
click at [395, 424] on li "Bar Location(s):" at bounding box center [589, 416] width 652 height 21
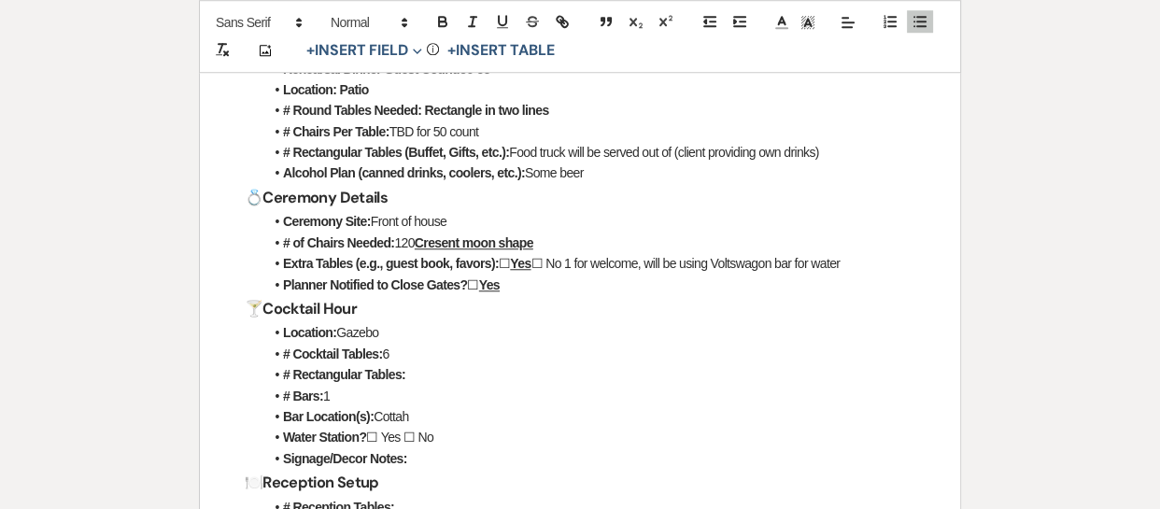
click at [394, 421] on li "Bar Location(s): Cottah" at bounding box center [589, 416] width 652 height 21
click at [394, 421] on li "Bar Location(s): Cotta" at bounding box center [589, 416] width 652 height 21
click at [403, 417] on li "Bar Location(s): Cotta" at bounding box center [589, 416] width 652 height 21
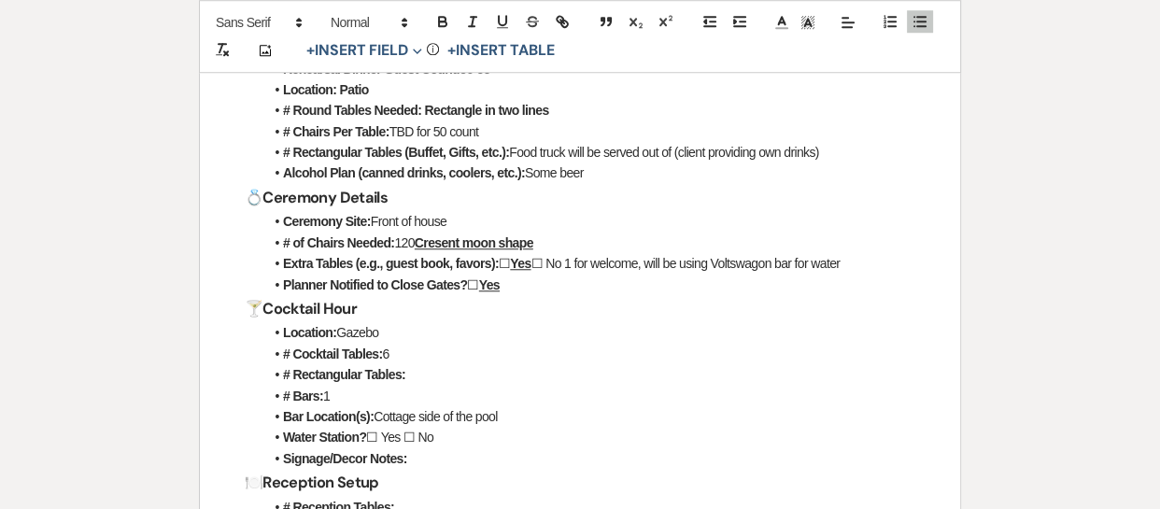
drag, startPoint x: 415, startPoint y: 435, endPoint x: 431, endPoint y: 436, distance: 16.8
click at [431, 436] on li "Water Station? ☐ Yes ☐ No" at bounding box center [589, 437] width 652 height 21
click at [435, 28] on icon "button" at bounding box center [442, 21] width 17 height 17
click at [525, 482] on h3 "🍽️ Reception Setup" at bounding box center [580, 482] width 670 height 27
click at [428, 441] on li "Water Station? ☐ Yes ☐ d" at bounding box center [589, 437] width 652 height 21
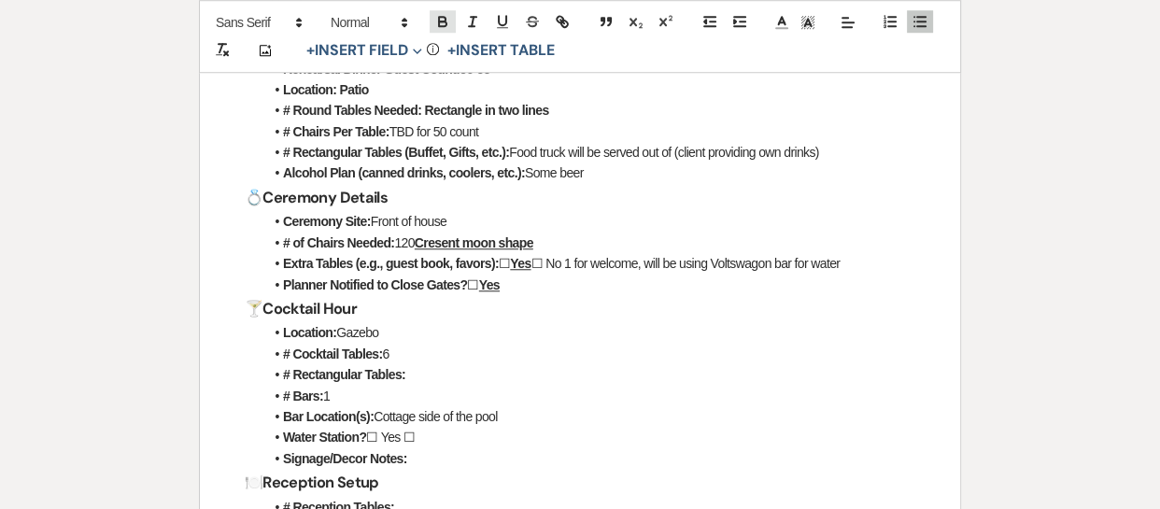
click at [443, 25] on icon "button" at bounding box center [442, 23] width 7 height 5
click at [420, 372] on li "# Rectangular Tables:" at bounding box center [589, 374] width 652 height 21
click at [411, 374] on li "# Rectangular Tables:" at bounding box center [589, 374] width 652 height 21
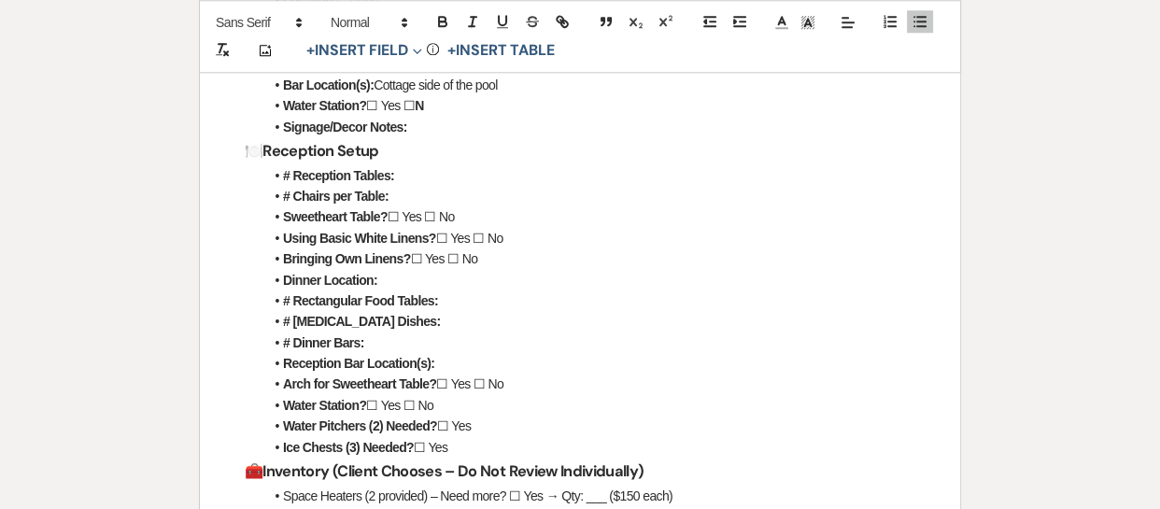
scroll to position [1761, 0]
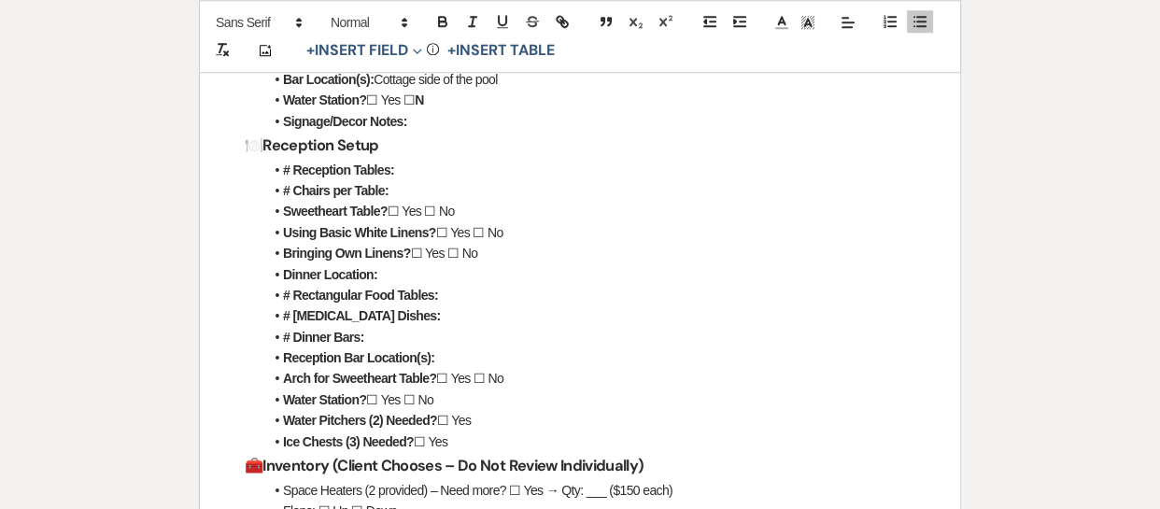
click at [404, 176] on li "# Reception Tables:" at bounding box center [589, 170] width 652 height 21
click at [409, 191] on li "# Chairs per Table:" at bounding box center [589, 190] width 652 height 21
click at [530, 207] on li "Sweetheart Table? ☐ Yes ☐ No" at bounding box center [589, 211] width 652 height 21
drag, startPoint x: 409, startPoint y: 210, endPoint x: 424, endPoint y: 213, distance: 15.2
click at [424, 213] on li "Sweetheart Table? ☐ Yes ☐ No" at bounding box center [589, 211] width 652 height 21
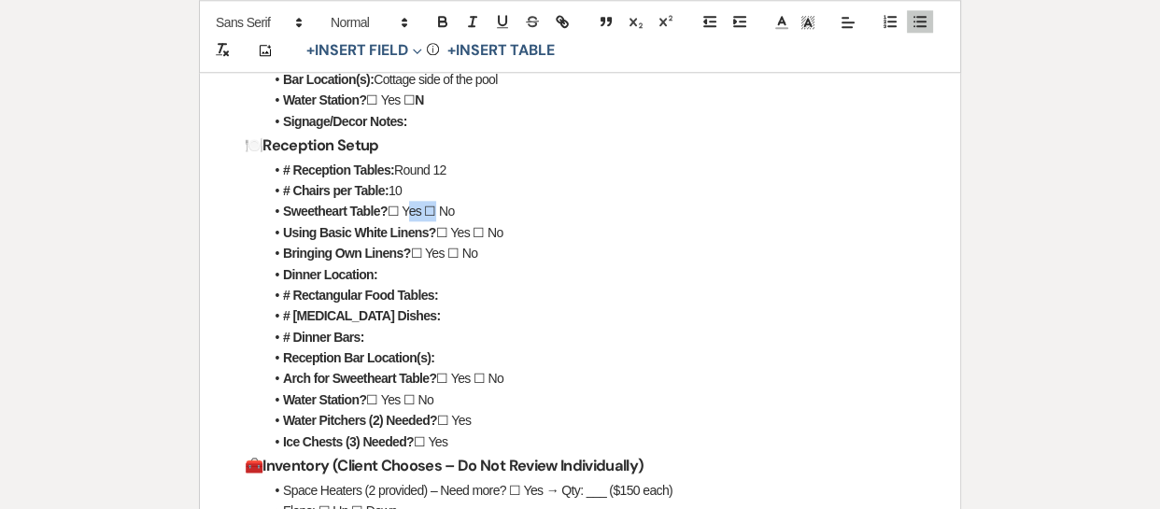
drag, startPoint x: 406, startPoint y: 209, endPoint x: 425, endPoint y: 213, distance: 19.0
click at [425, 213] on li "Sweetheart Table? ☐ Yes ☐ No" at bounding box center [589, 211] width 652 height 21
click at [441, 25] on icon "button" at bounding box center [442, 23] width 7 height 5
click at [504, 244] on li "Bringing Own Linens? ☐ Yes ☐ No" at bounding box center [589, 253] width 652 height 21
click at [453, 385] on li "Arch for Sweetheart Table? ☐ Yes ☐ No" at bounding box center [589, 378] width 652 height 21
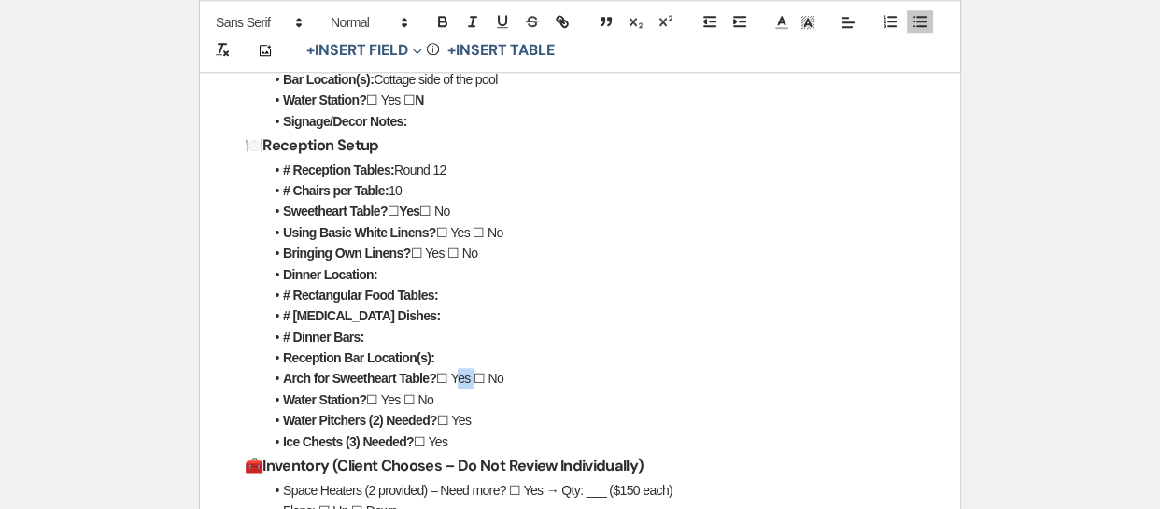
drag, startPoint x: 453, startPoint y: 385, endPoint x: 470, endPoint y: 382, distance: 17.0
click at [470, 382] on li "Arch for Sweetheart Table? ☐ Yes ☐ No" at bounding box center [589, 378] width 652 height 21
click at [445, 24] on icon "button" at bounding box center [442, 23] width 7 height 5
click at [510, 380] on li "Arch for Sweetheart Table? ☐ Yes ☐ No" at bounding box center [589, 378] width 652 height 21
drag, startPoint x: 452, startPoint y: 232, endPoint x: 471, endPoint y: 233, distance: 18.7
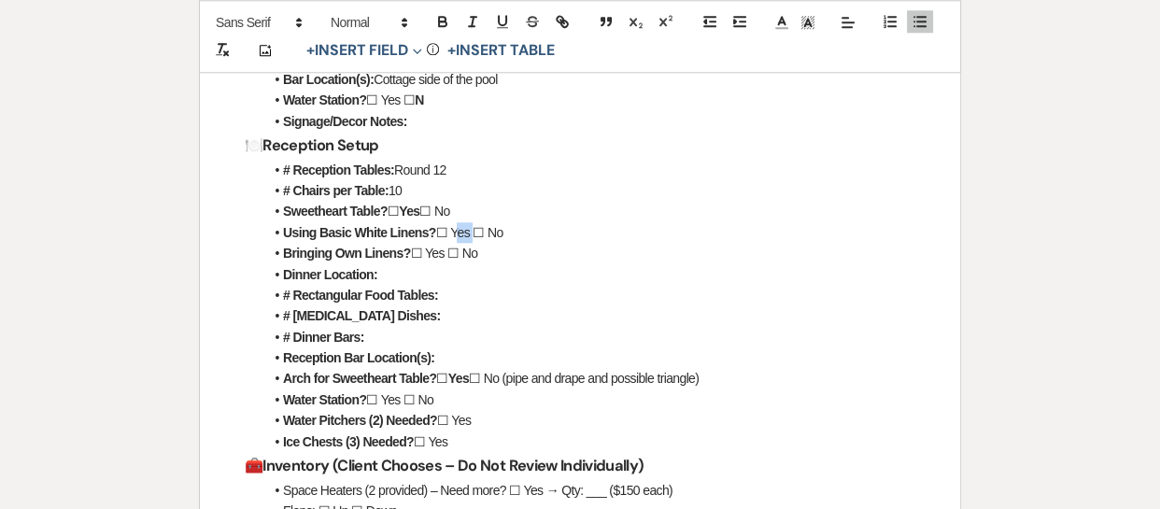
click at [471, 233] on li "Using Basic White Linens? ☐ Yes ☐ No" at bounding box center [589, 232] width 652 height 21
click at [440, 23] on icon "button" at bounding box center [442, 21] width 17 height 17
drag, startPoint x: 459, startPoint y: 248, endPoint x: 476, endPoint y: 251, distance: 18.0
click at [476, 251] on li "Bringing Own Linens? ☐ Yes ☐ No" at bounding box center [589, 253] width 652 height 21
click at [434, 21] on icon "button" at bounding box center [442, 21] width 17 height 17
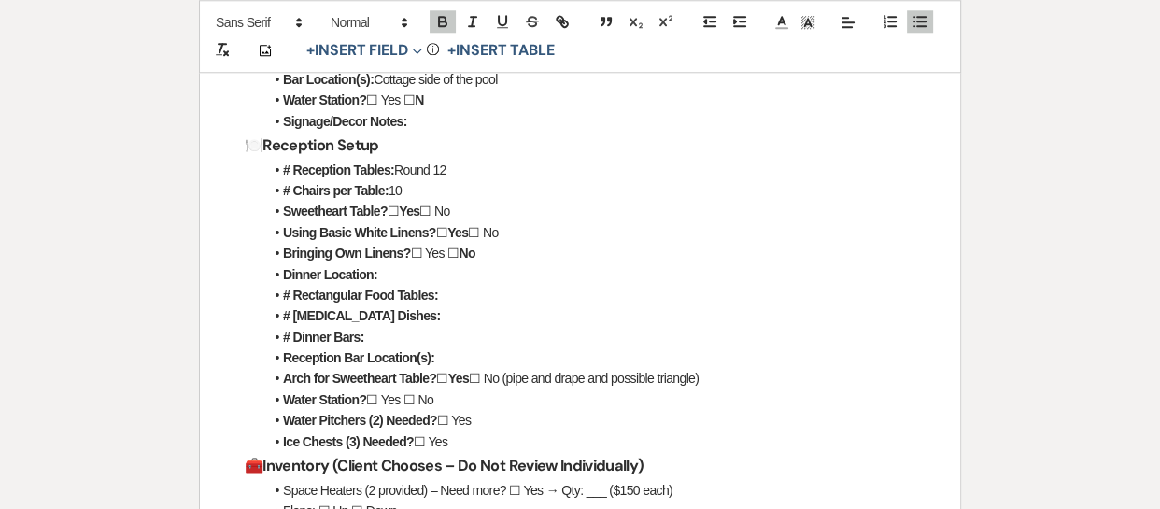
click at [412, 300] on strong "# Rectangular Food Tables:" at bounding box center [360, 295] width 155 height 15
click at [387, 273] on li "Dinner Location:" at bounding box center [589, 274] width 652 height 21
click at [445, 303] on li "# Rectangular Food Tables:" at bounding box center [589, 295] width 652 height 21
click at [494, 277] on li "Dinner Location: Reception pavillion" at bounding box center [589, 274] width 652 height 21
click at [445, 298] on li "# Rectangular Food Tables:" at bounding box center [589, 295] width 652 height 21
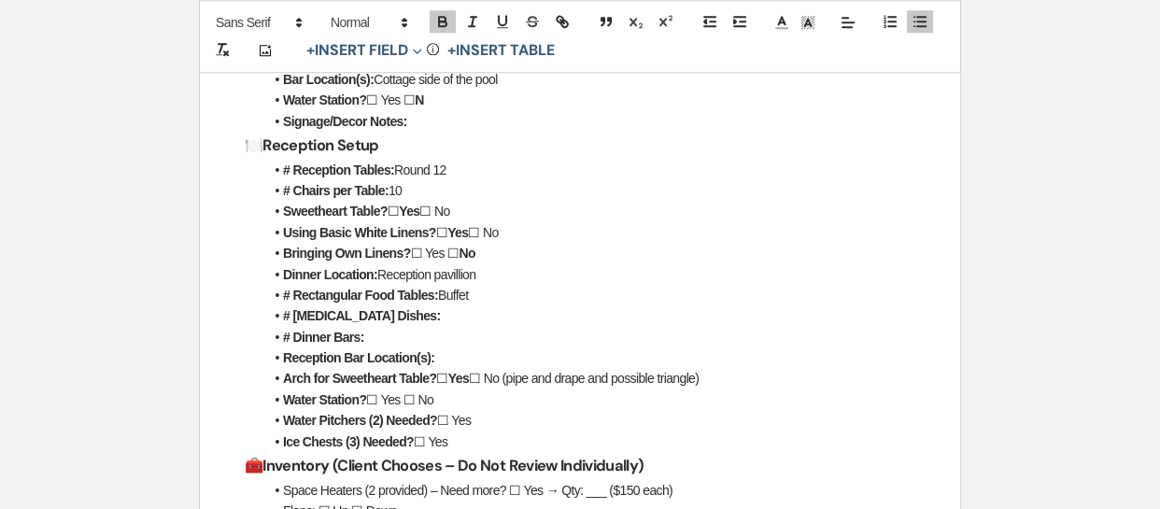
click at [500, 293] on li "# Rectangular Food Tables: Buffet" at bounding box center [589, 295] width 652 height 21
click at [394, 307] on li "# [MEDICAL_DATA] Dishes:" at bounding box center [589, 315] width 652 height 21
click at [380, 333] on li "# Dinner Bars:" at bounding box center [589, 337] width 652 height 21
click at [442, 350] on li "Reception Bar Location(s):" at bounding box center [589, 357] width 652 height 21
drag, startPoint x: 431, startPoint y: 397, endPoint x: 420, endPoint y: 398, distance: 11.2
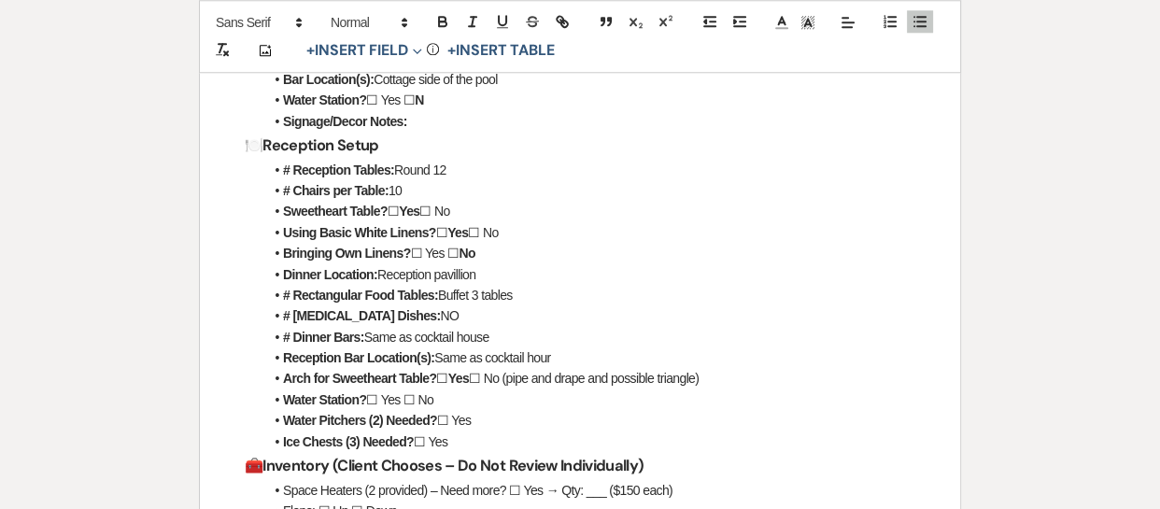
click at [420, 398] on li "Water Station? ☐ Yes ☐ No" at bounding box center [589, 399] width 652 height 21
drag, startPoint x: 384, startPoint y: 400, endPoint x: 395, endPoint y: 399, distance: 11.2
click at [395, 399] on li "Water Station? ☐ Yes ☐ No" at bounding box center [589, 399] width 652 height 21
drag, startPoint x: 381, startPoint y: 397, endPoint x: 400, endPoint y: 397, distance: 18.7
click at [400, 397] on li "Water Station? ☐ es ☐ No" at bounding box center [589, 399] width 652 height 21
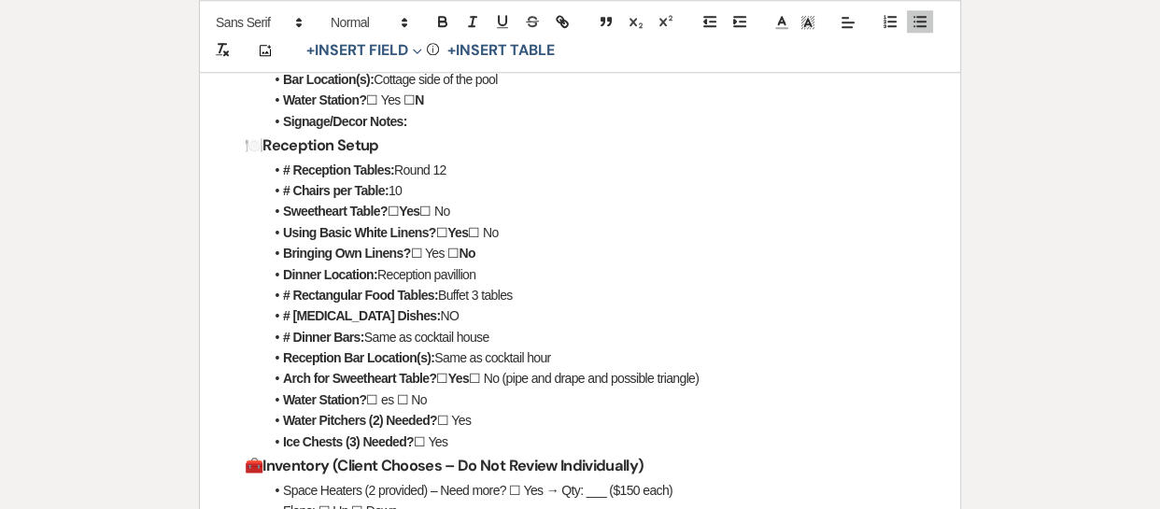
click at [388, 401] on li "Water Station? ☐ es ☐ No" at bounding box center [589, 399] width 652 height 21
drag, startPoint x: 402, startPoint y: 399, endPoint x: 383, endPoint y: 400, distance: 19.6
click at [383, 400] on li "Water Station? ☐ Yes ☐ No" at bounding box center [589, 399] width 652 height 21
click at [441, 22] on icon "button" at bounding box center [442, 21] width 17 height 17
click at [445, 381] on li "Arch for Sweetheart Table? ☐ Yes ☐ No (pipe and drape and possible triangle)" at bounding box center [589, 378] width 652 height 21
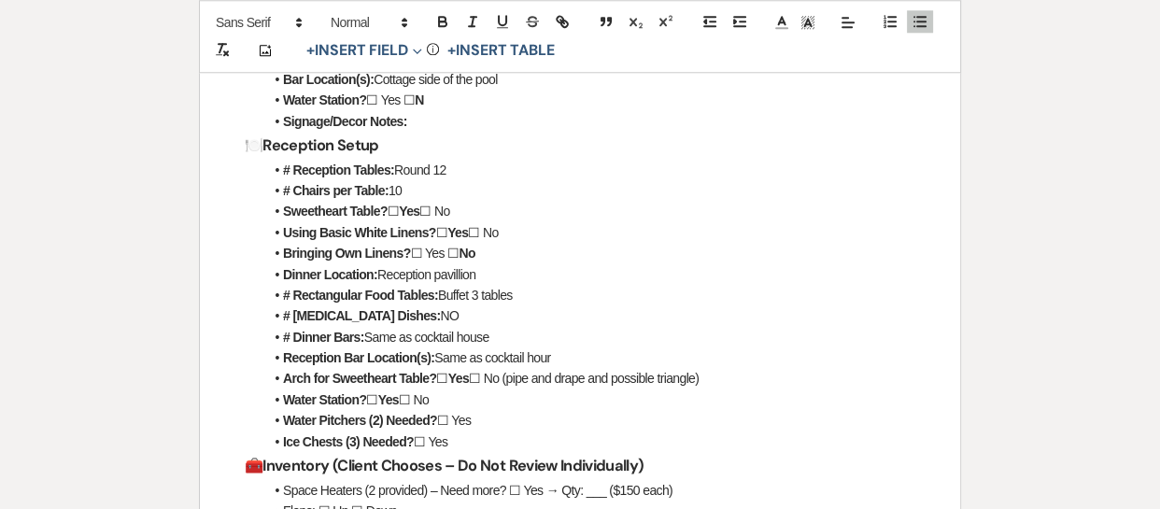
click at [445, 396] on li "Water Station? ☐ Yes ☐ No" at bounding box center [589, 399] width 652 height 21
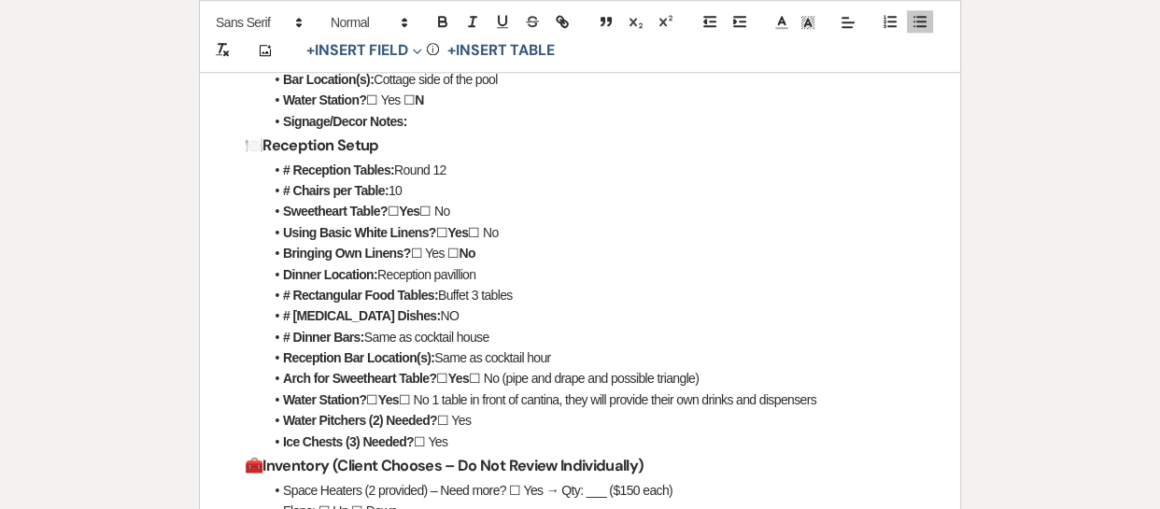
click at [489, 410] on li "Water Pitchers (2) Needed? ☐ Yes" at bounding box center [589, 420] width 652 height 21
click at [499, 440] on li "Ice Chests (3) Needed? ☐ Yes" at bounding box center [589, 441] width 652 height 21
drag, startPoint x: 496, startPoint y: 440, endPoint x: 430, endPoint y: 447, distance: 66.7
click at [430, 447] on li "Ice Chests (3) Needed? ☐ Yes" at bounding box center [589, 441] width 652 height 21
click at [437, 27] on icon "button" at bounding box center [442, 21] width 17 height 17
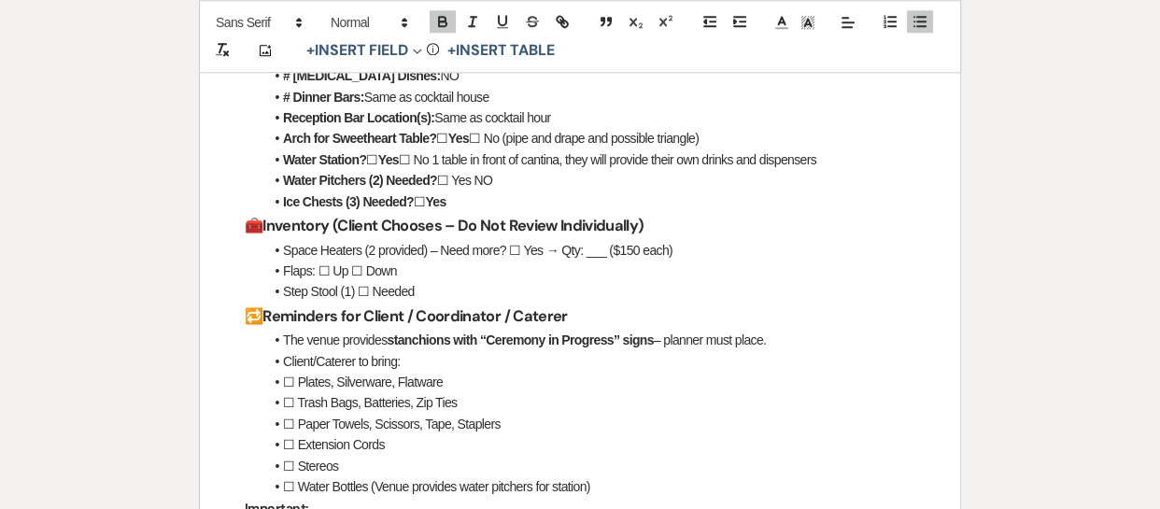
scroll to position [2007, 0]
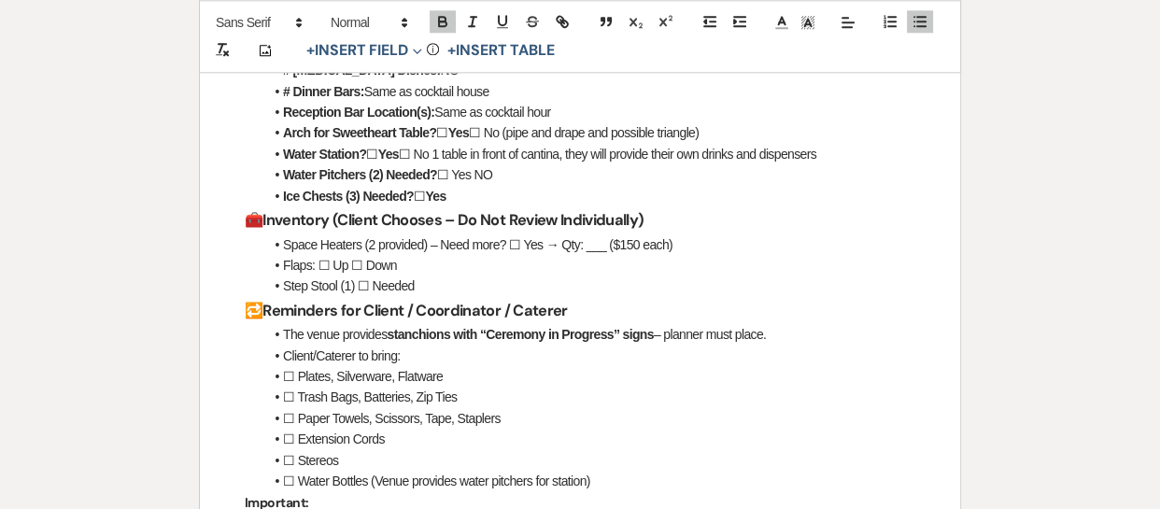
click at [701, 238] on li "Space Heaters (2 provided) – Need more? ☐ Yes → Qty: ___ ($150 each)" at bounding box center [589, 244] width 652 height 21
click at [413, 258] on li "Flaps: ☐ Up ☐ Down" at bounding box center [589, 265] width 652 height 21
drag, startPoint x: 332, startPoint y: 266, endPoint x: 348, endPoint y: 269, distance: 16.1
click at [348, 269] on li "Flaps: ☐ Up ☐ Down" at bounding box center [589, 265] width 652 height 21
click at [444, 23] on icon "button" at bounding box center [442, 21] width 17 height 17
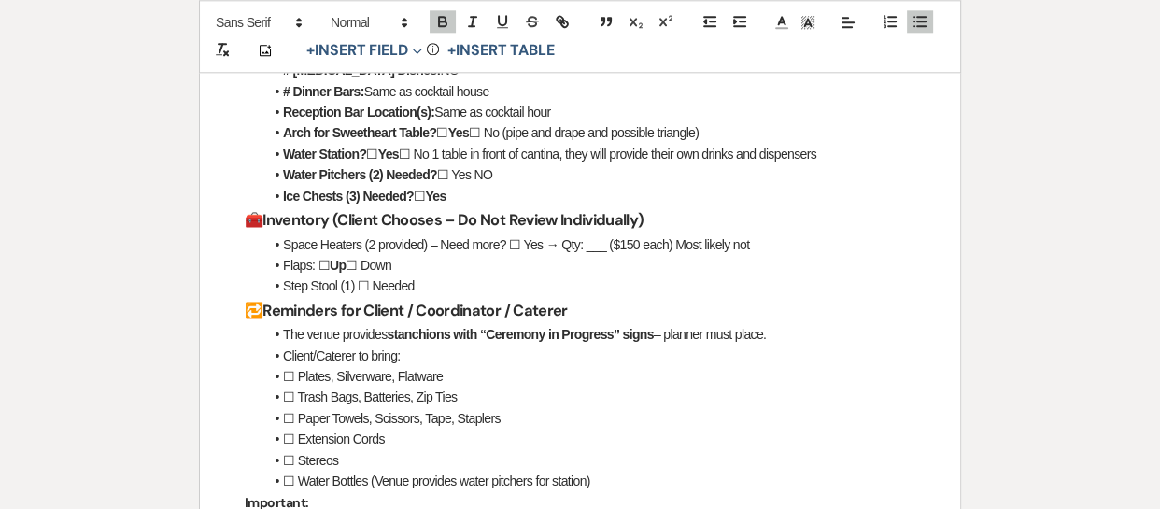
click at [420, 289] on li "Step Stool (1) ☐ Needed" at bounding box center [589, 285] width 652 height 21
click at [428, 282] on li "Step Stool (1) ☐ Needed" at bounding box center [589, 285] width 652 height 21
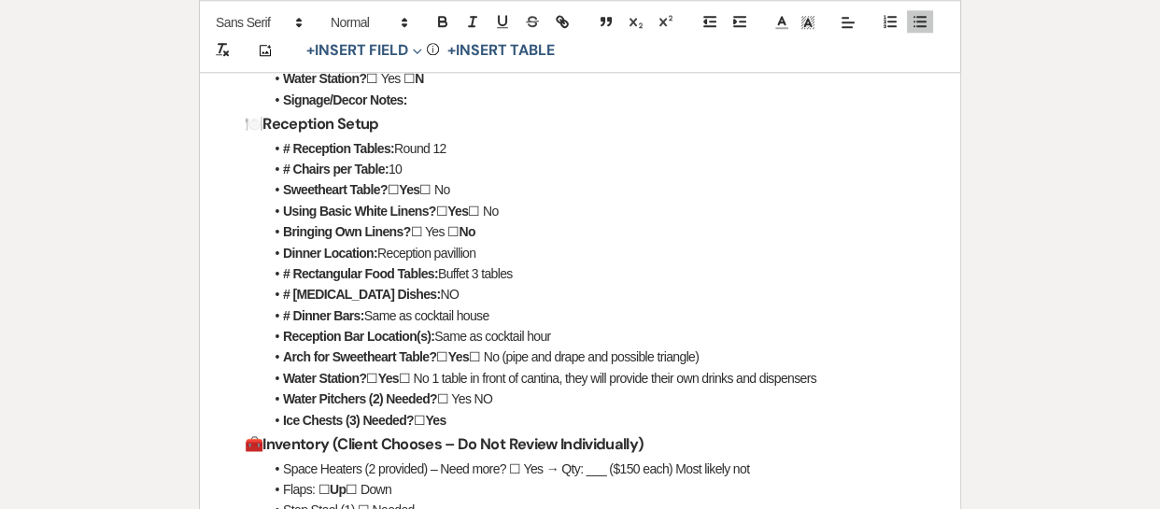
scroll to position [1776, 0]
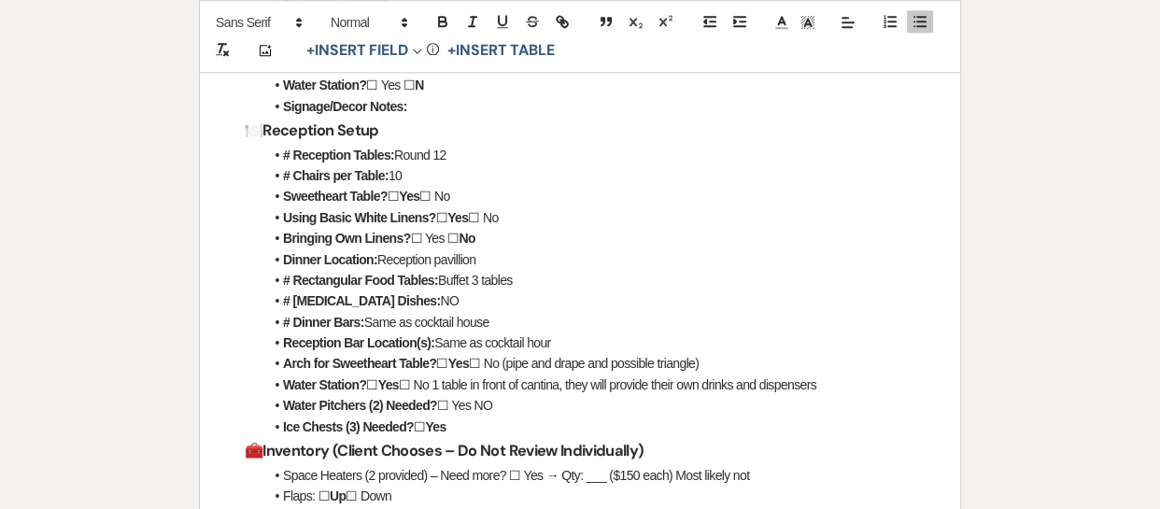
click at [488, 430] on li "Ice Chests (3) Needed? ☐ Yes" at bounding box center [589, 426] width 652 height 21
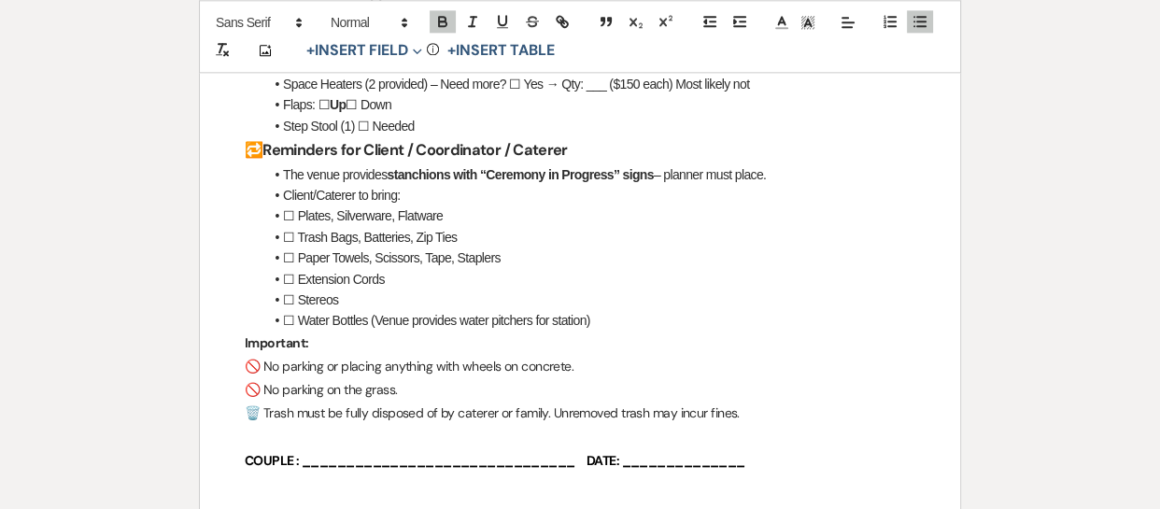
scroll to position [2204, 0]
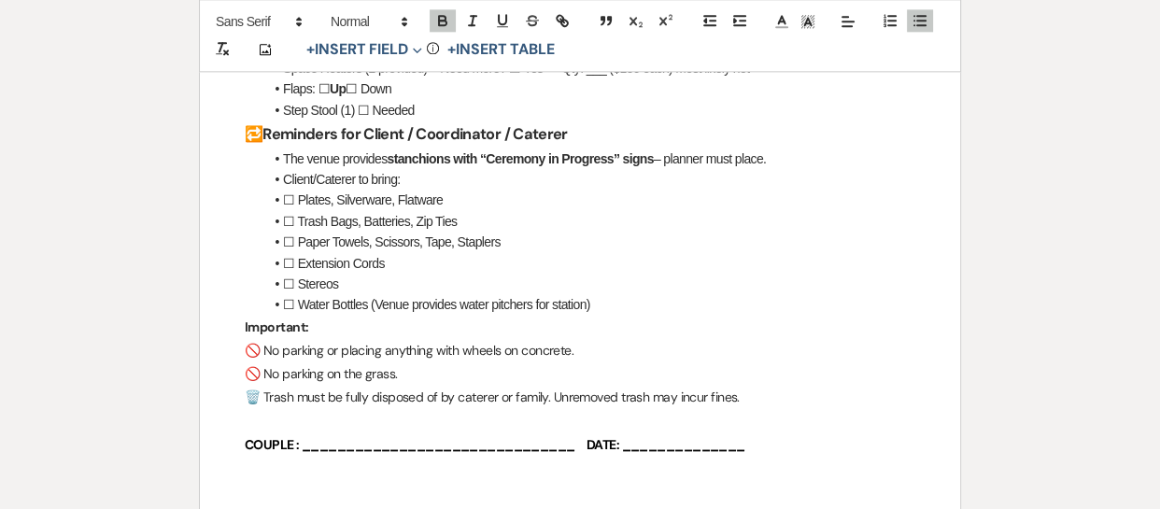
click at [425, 362] on p "🚫 No parking on the grass." at bounding box center [580, 373] width 670 height 23
click at [648, 369] on p "🚫 No parking on the grass." at bounding box center [580, 373] width 670 height 23
click at [749, 388] on p "🗑️ Trash must be fully disposed of by caterer or family. Unremoved trash may in…" at bounding box center [580, 397] width 670 height 23
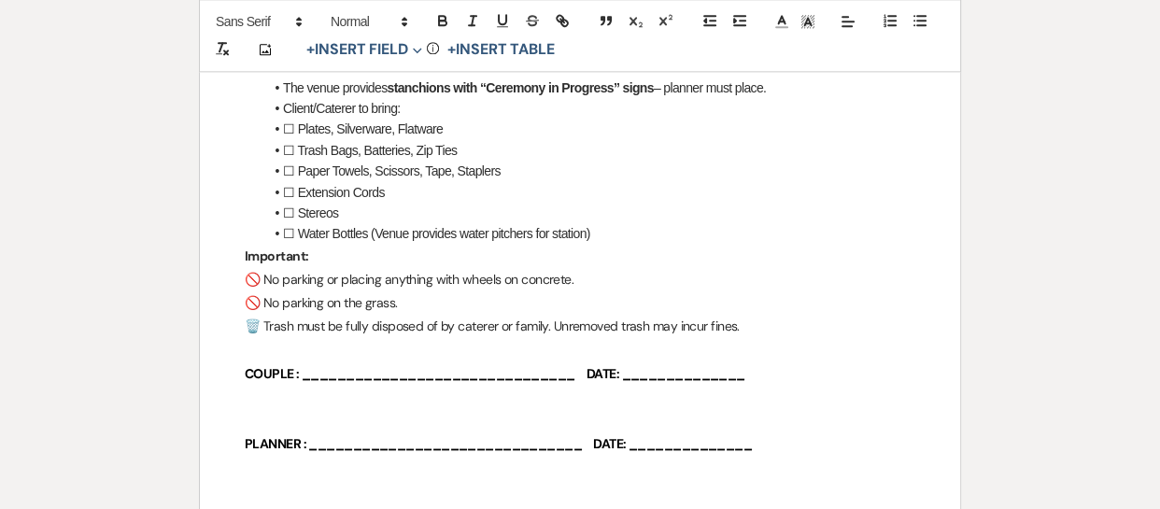
scroll to position [2268, 0]
